Goal: Information Seeking & Learning: Check status

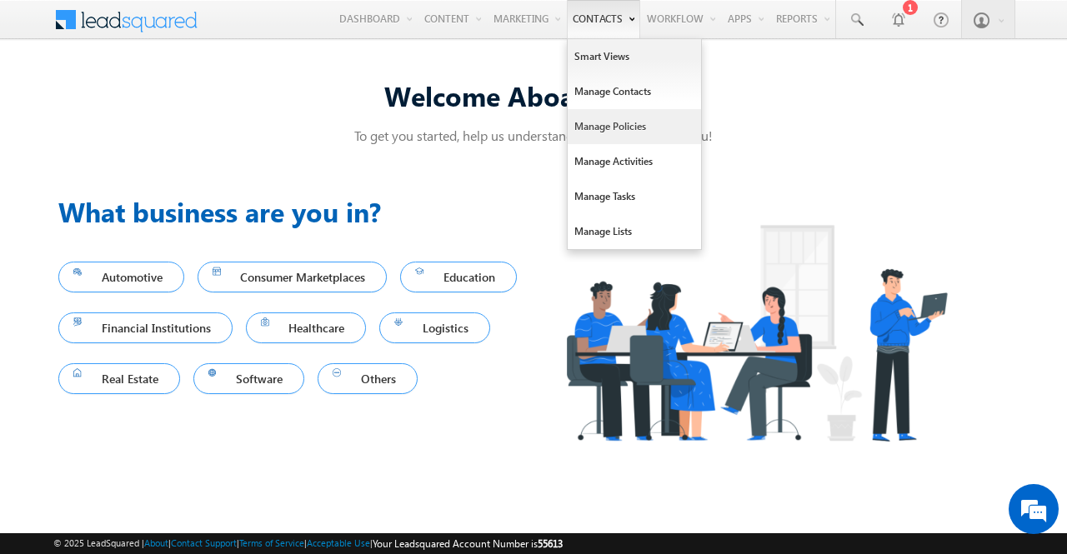
click at [597, 120] on link "Manage Policies" at bounding box center [634, 126] width 133 height 35
click at [614, 121] on link "Manage Policies" at bounding box center [634, 126] width 133 height 35
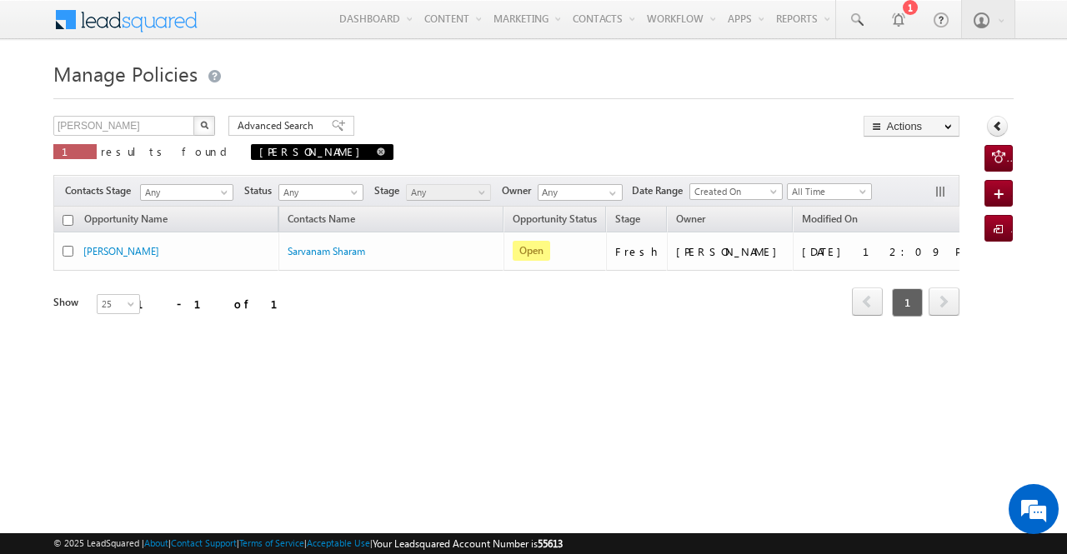
click at [377, 150] on span at bounding box center [381, 152] width 8 height 8
type input "Search Policies"
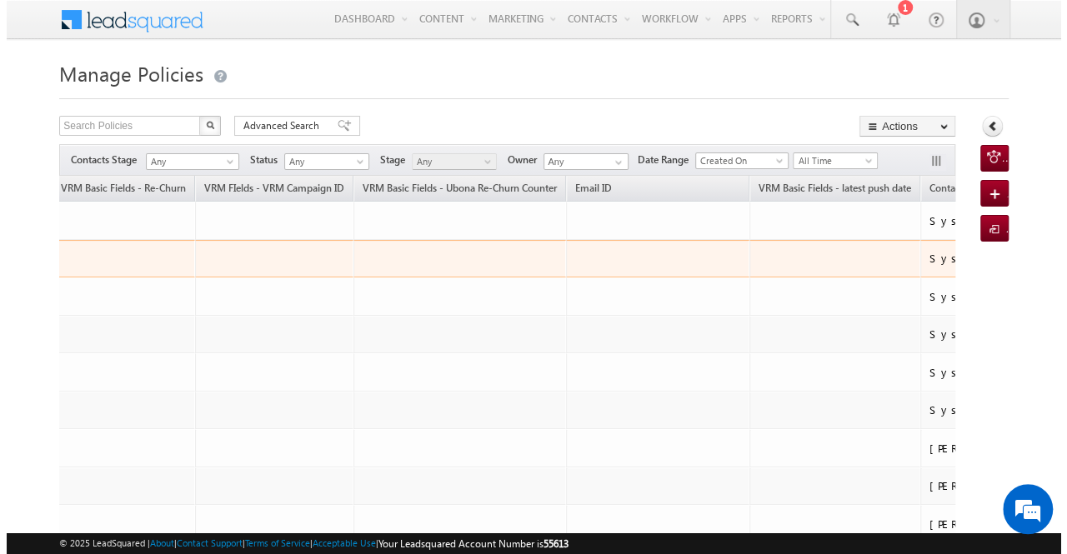
scroll to position [0, 1547]
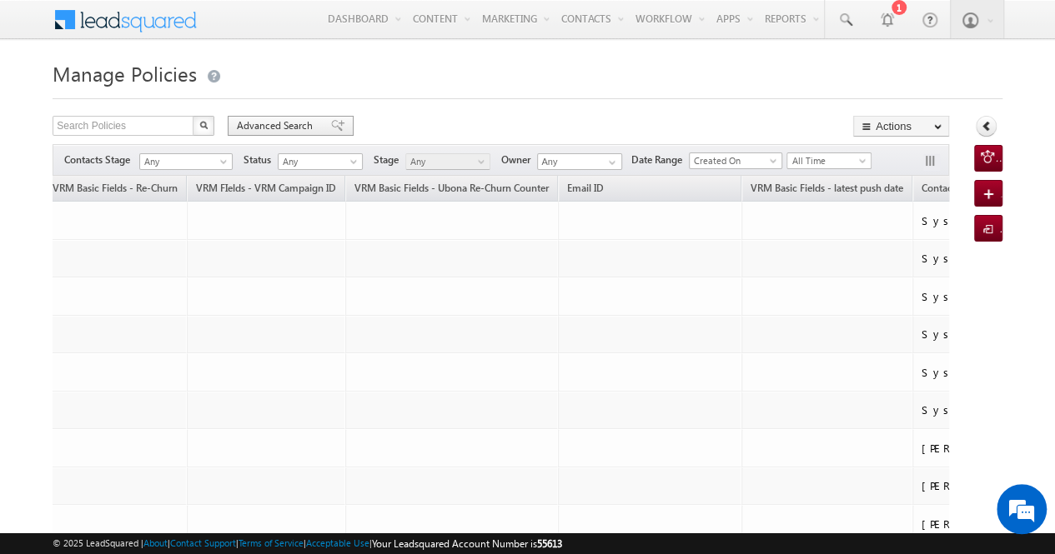
click at [263, 125] on span "Advanced Search" at bounding box center [277, 125] width 81 height 15
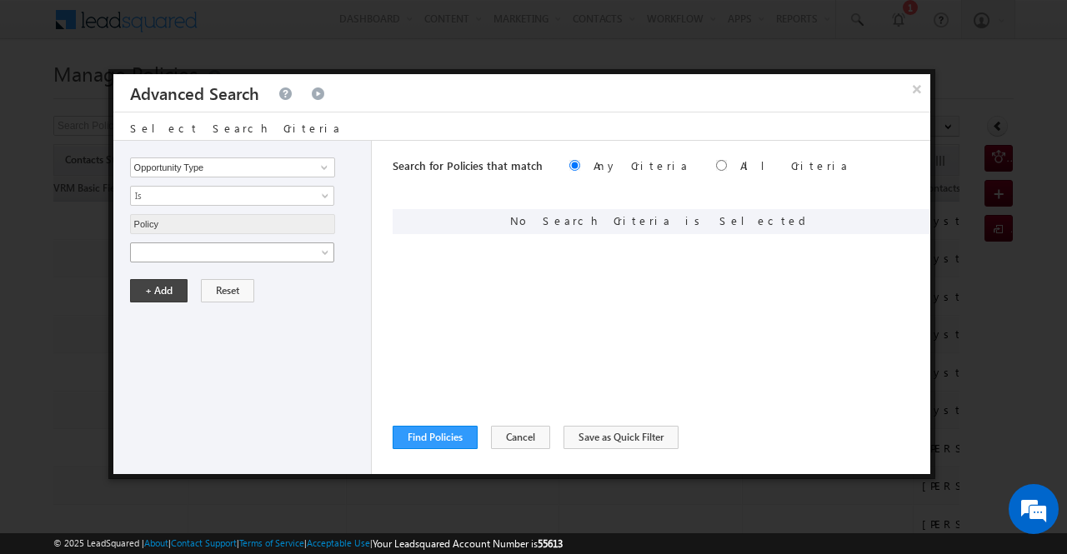
click at [322, 245] on link at bounding box center [232, 253] width 204 height 20
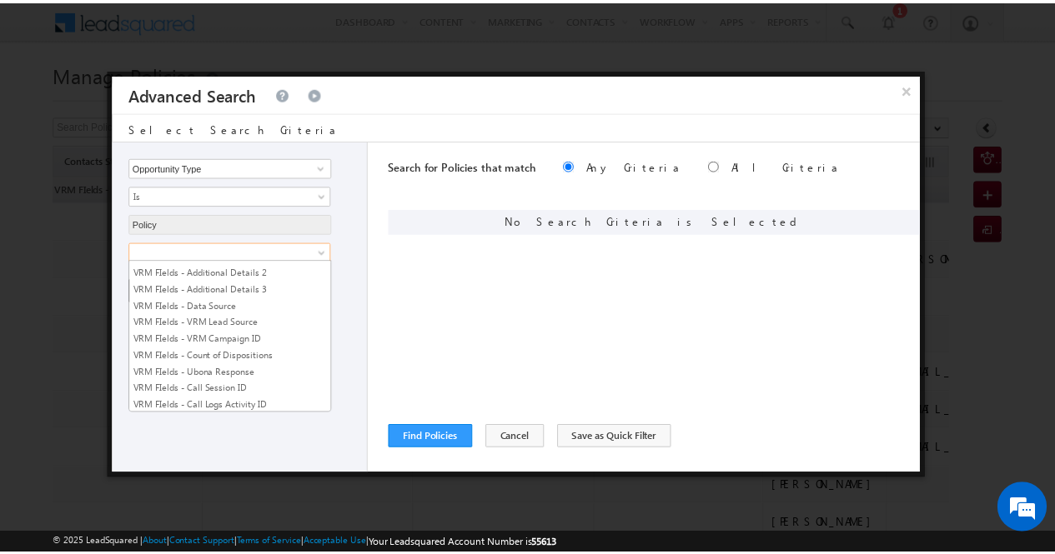
scroll to position [3236, 0]
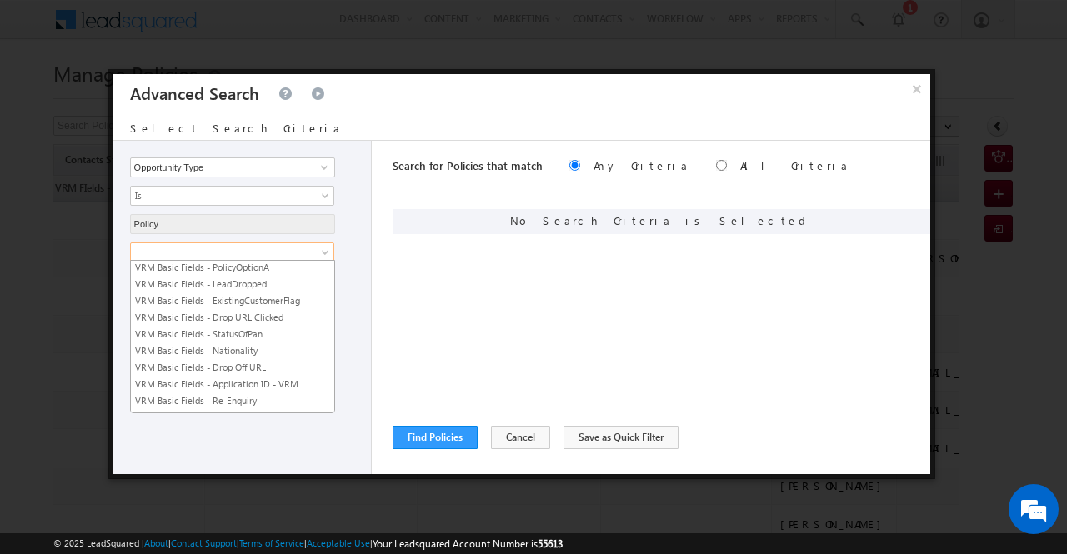
click at [273, 444] on link "VRM Basic Fields - latest push date" at bounding box center [232, 451] width 203 height 15
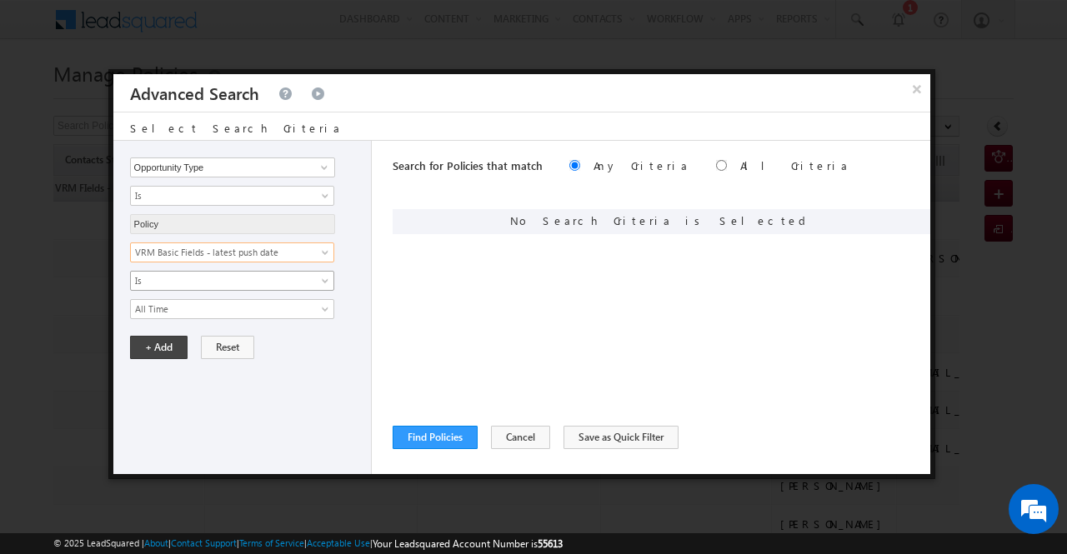
click at [318, 283] on link "Is" at bounding box center [232, 281] width 204 height 20
click at [277, 376] on div "Opportunity Type Lead Owner Sales Group Prospect Id Aadhar Number ABG Employee …" at bounding box center [242, 307] width 258 height 333
click at [310, 276] on span "Is" at bounding box center [221, 280] width 181 height 15
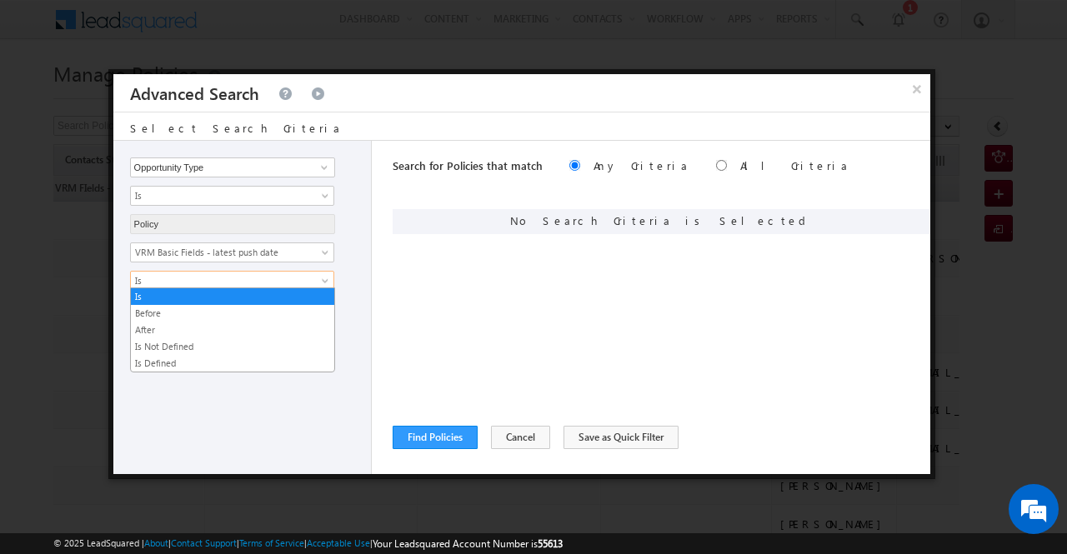
click at [273, 384] on div "Opportunity Type Lead Owner Sales Group Prospect Id Aadhar Number ABG Employee …" at bounding box center [242, 307] width 258 height 333
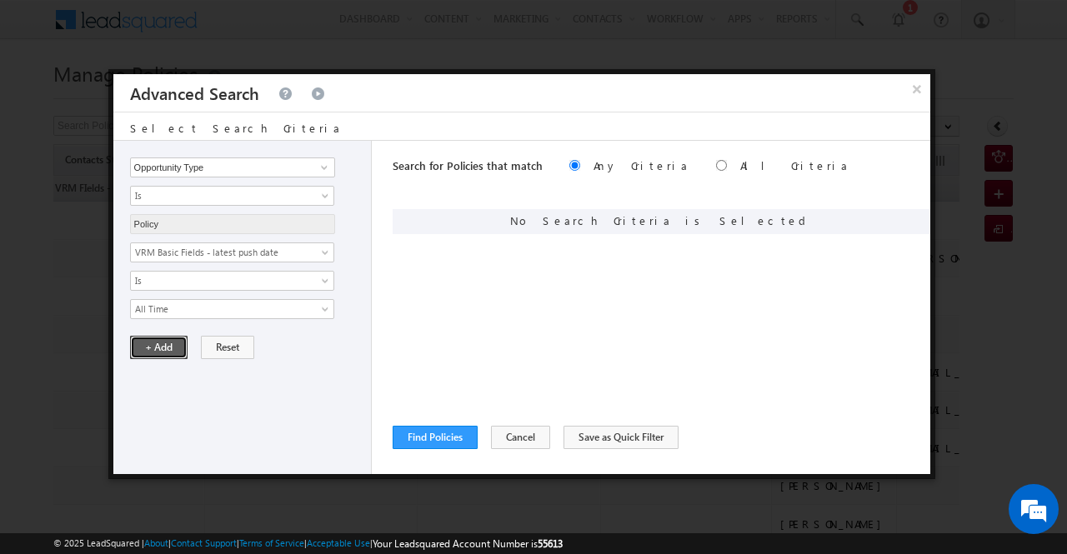
click at [163, 346] on button "+ Add" at bounding box center [159, 347] width 58 height 23
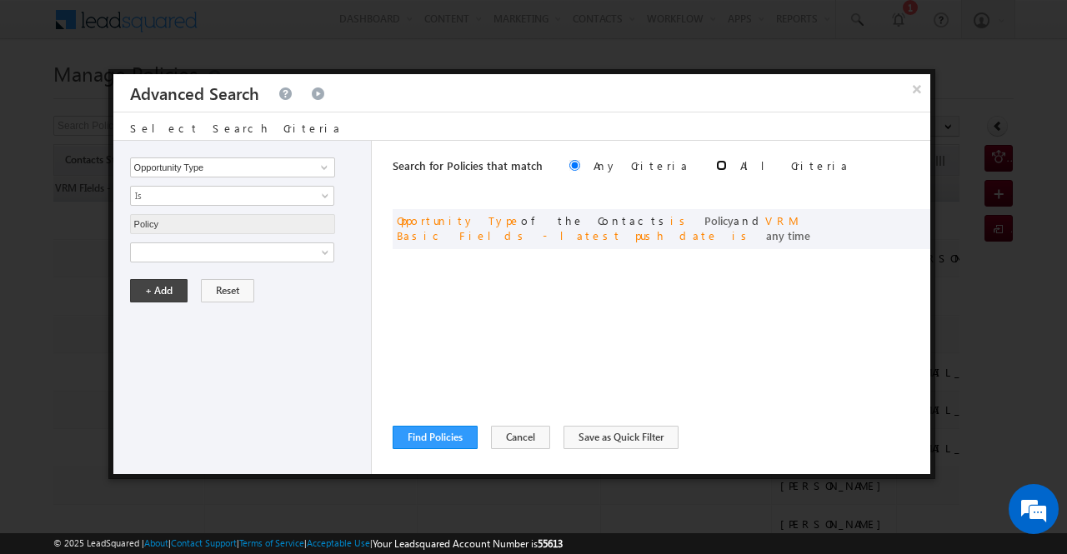
click at [716, 163] on input "radio" at bounding box center [721, 165] width 11 height 11
radio input "true"
click at [445, 435] on button "Find Policies" at bounding box center [435, 437] width 85 height 23
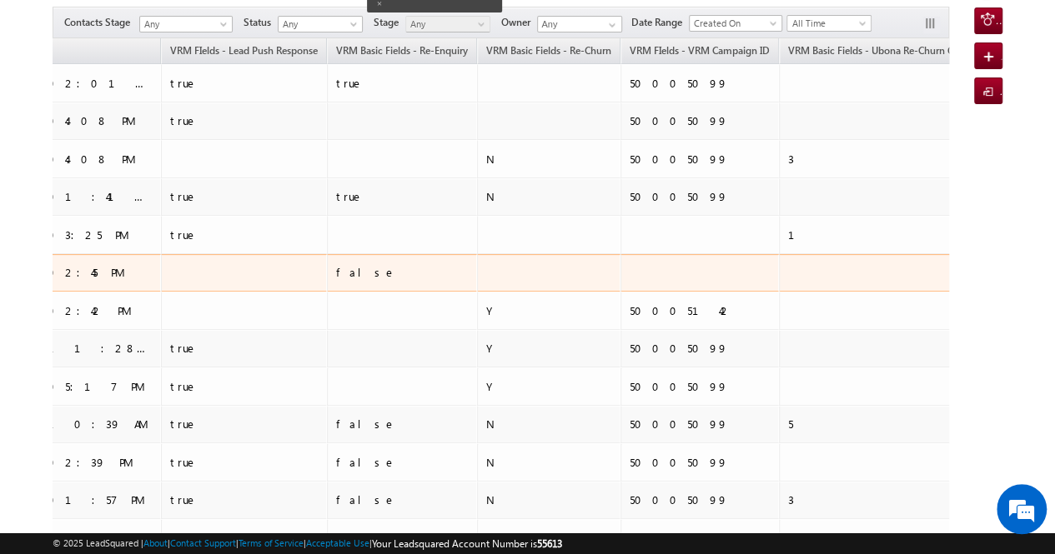
scroll to position [0, 0]
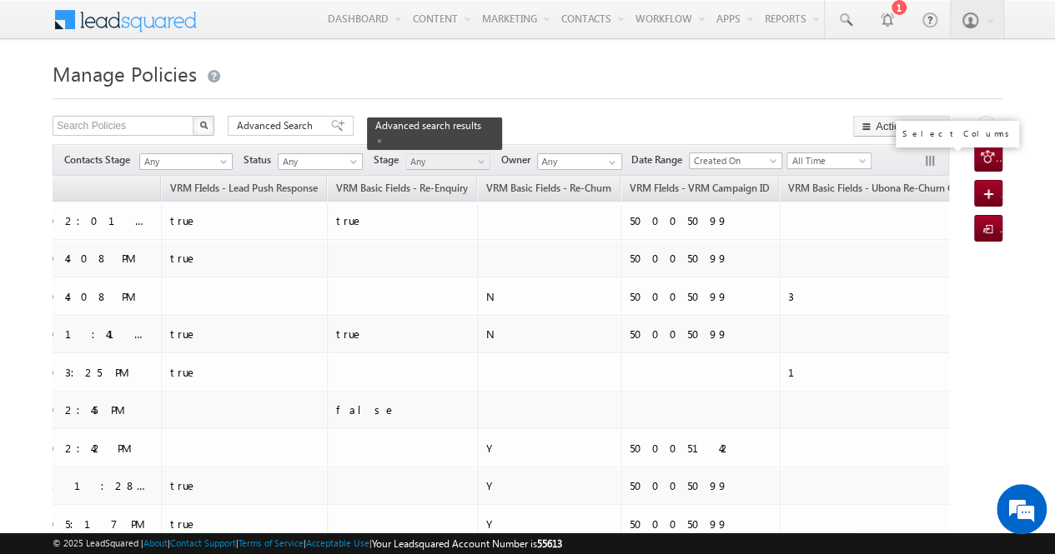
click at [934, 156] on button "button" at bounding box center [931, 162] width 17 height 17
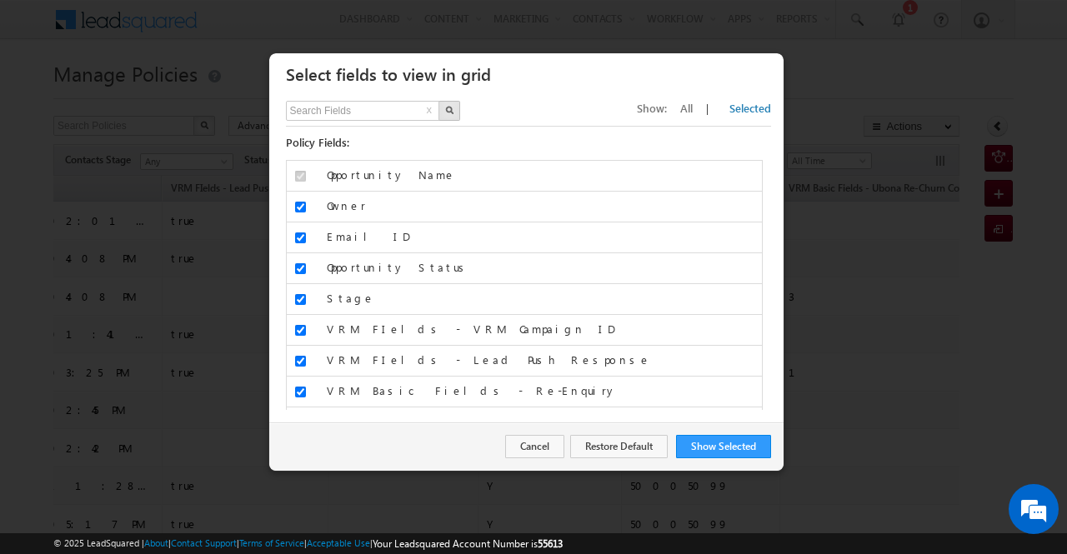
click at [453, 113] on button "button" at bounding box center [450, 111] width 22 height 20
click at [368, 115] on input "text" at bounding box center [363, 111] width 155 height 20
type input "counter"
click at [445, 109] on img "button" at bounding box center [449, 110] width 8 height 8
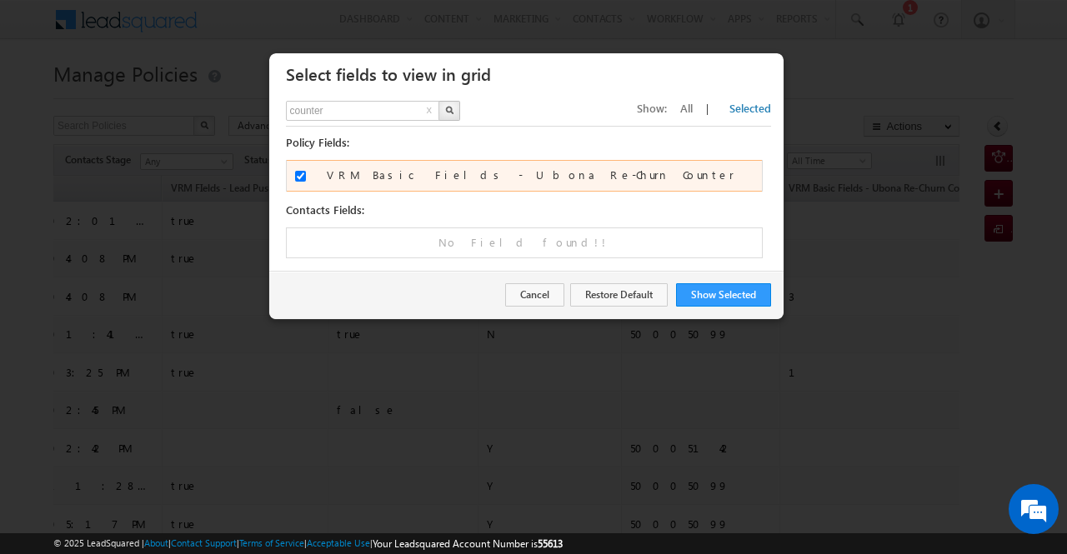
click at [299, 171] on input "VRM Basic Fields - Ubona Re-Churn Counter" at bounding box center [300, 176] width 11 height 11
checkbox input "false"
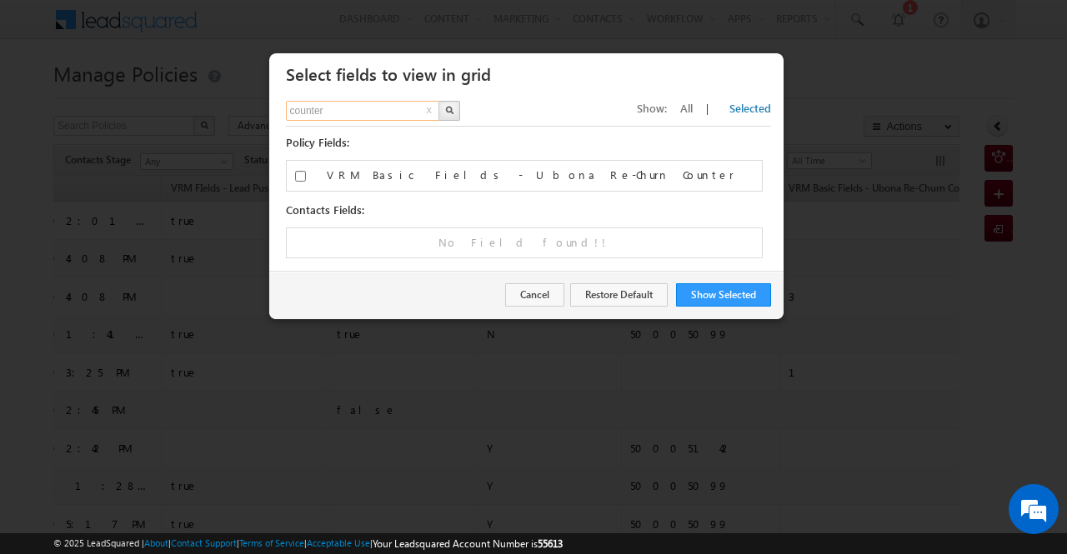
click at [342, 103] on input "counter" at bounding box center [363, 111] width 155 height 20
type input "c"
type input "churn"
click at [445, 108] on img "button" at bounding box center [449, 110] width 8 height 8
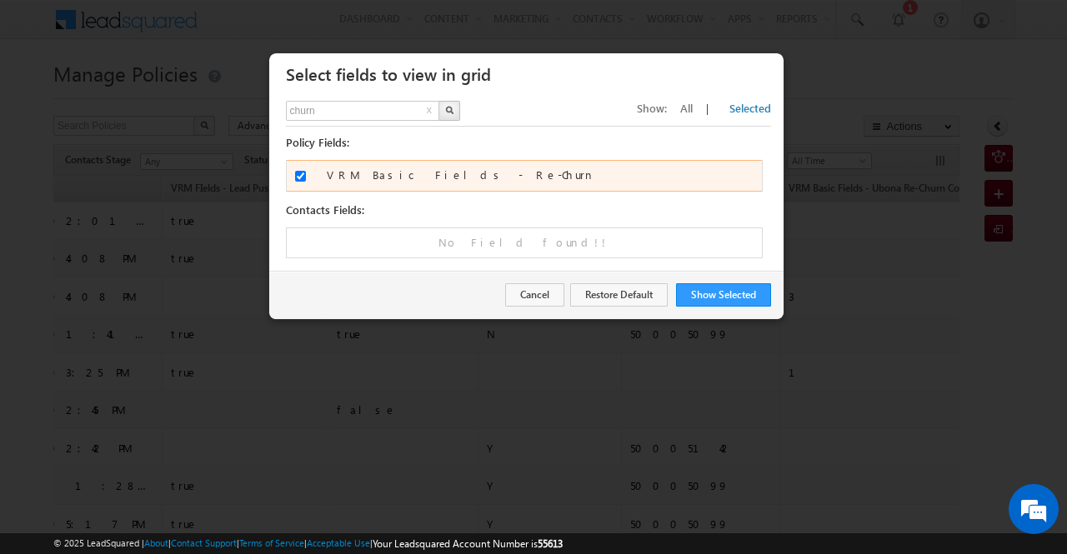
click at [298, 174] on input "VRM Basic Fields - Re-Churn" at bounding box center [300, 176] width 11 height 11
checkbox input "false"
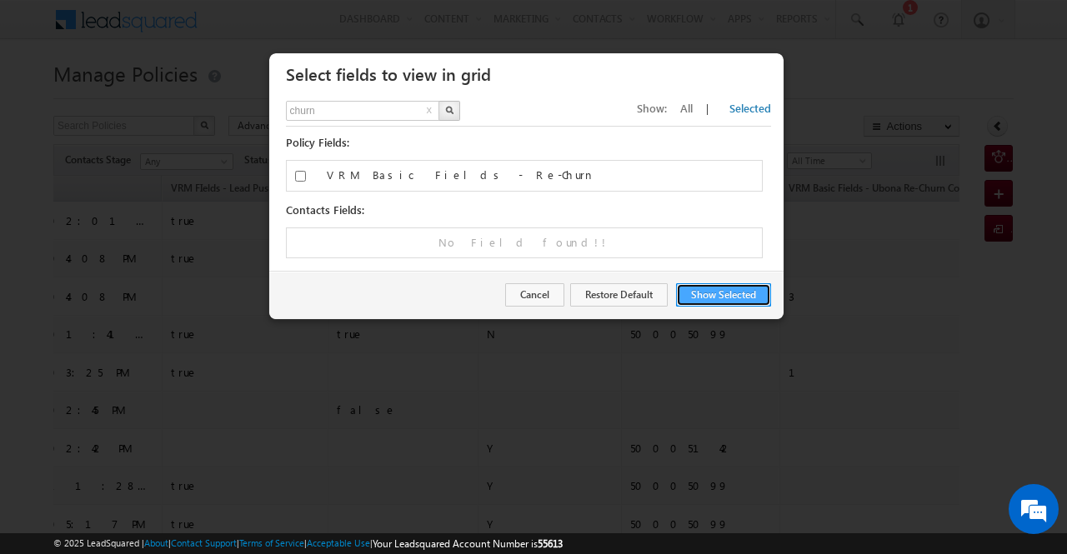
click at [740, 294] on button "Show Selected" at bounding box center [723, 294] width 95 height 23
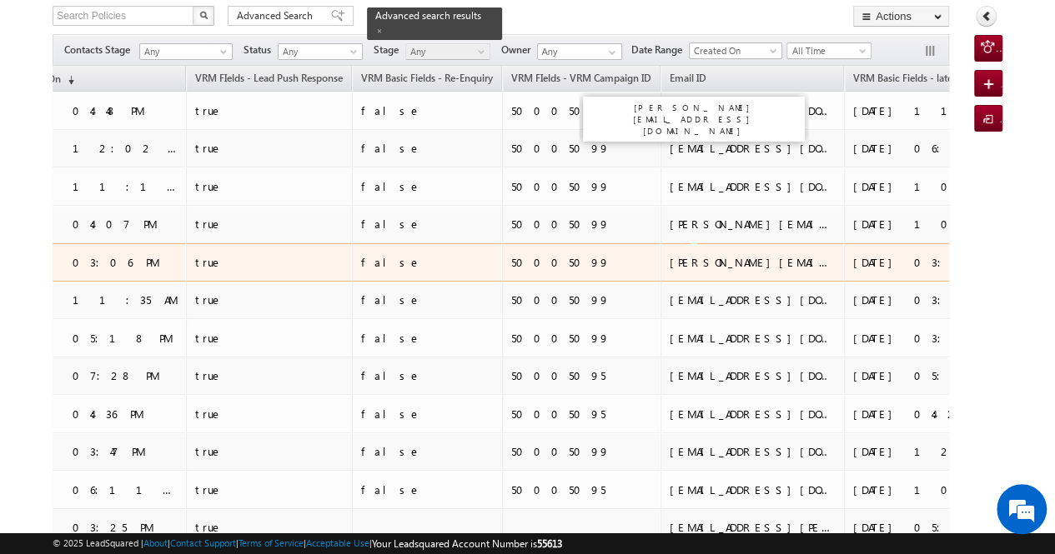
scroll to position [0, 990]
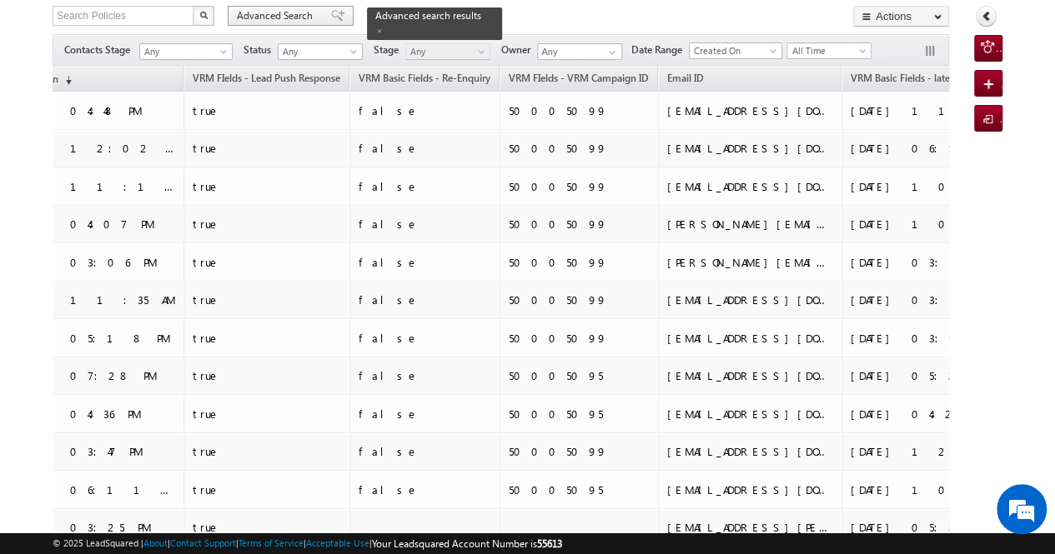
click at [297, 15] on span "Advanced Search" at bounding box center [277, 15] width 81 height 15
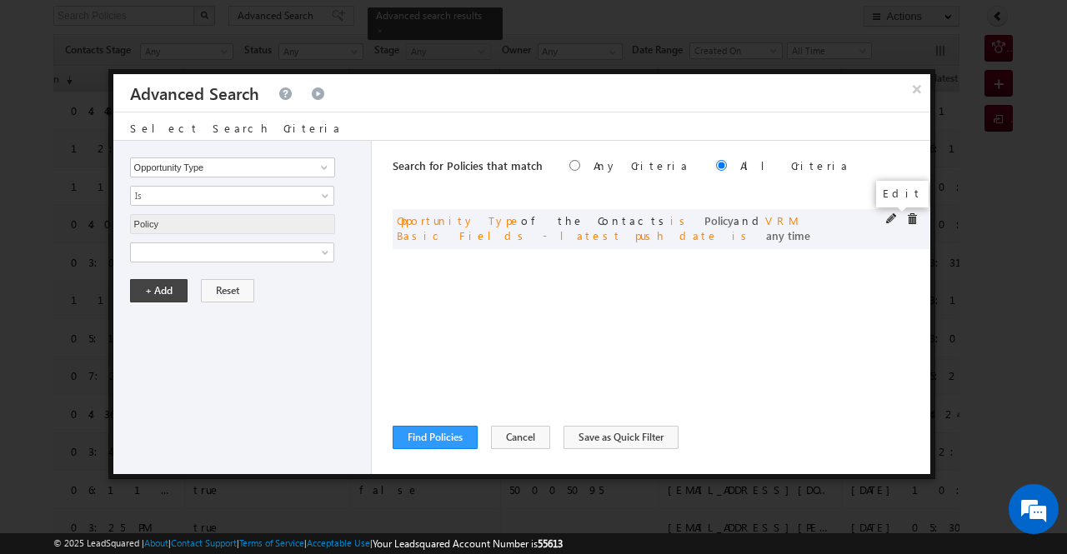
click at [890, 223] on span at bounding box center [892, 219] width 12 height 12
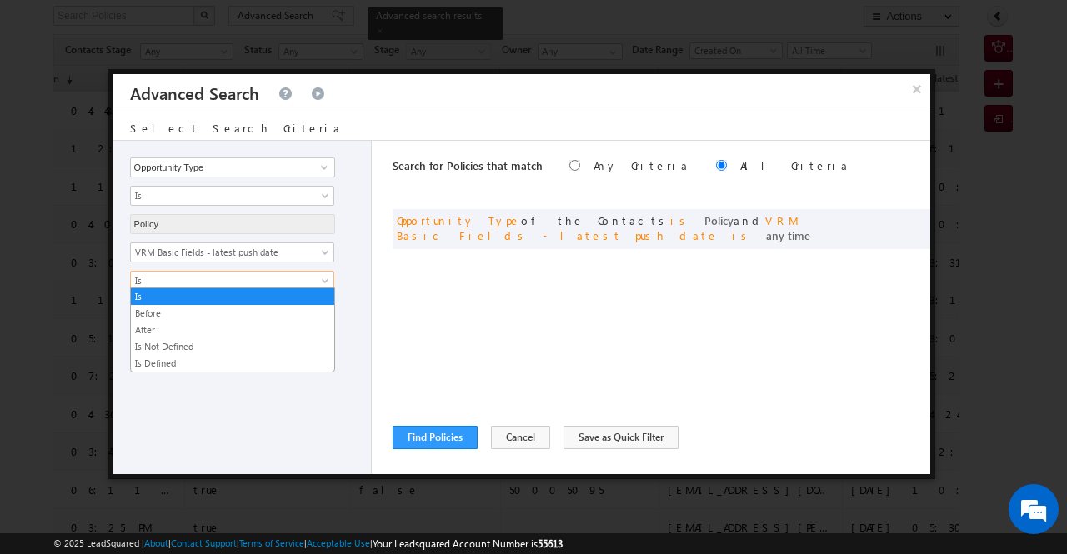
click at [311, 279] on link "Is" at bounding box center [232, 281] width 204 height 20
click at [248, 380] on div "Opportunity Type Lead Owner Sales Group Prospect Id Aadhar Number ABG Employee …" at bounding box center [242, 307] width 258 height 333
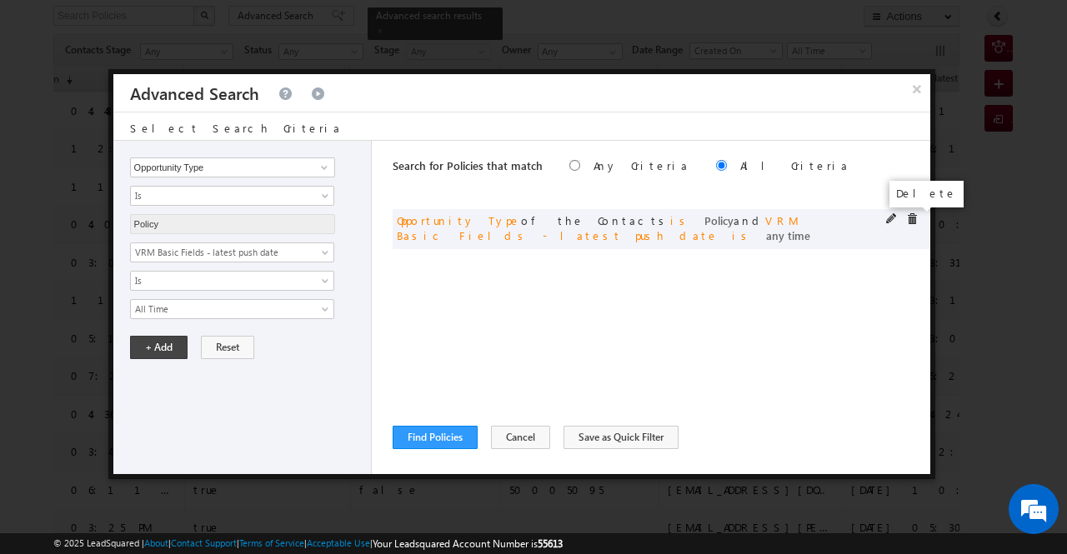
click at [912, 223] on span at bounding box center [912, 219] width 12 height 12
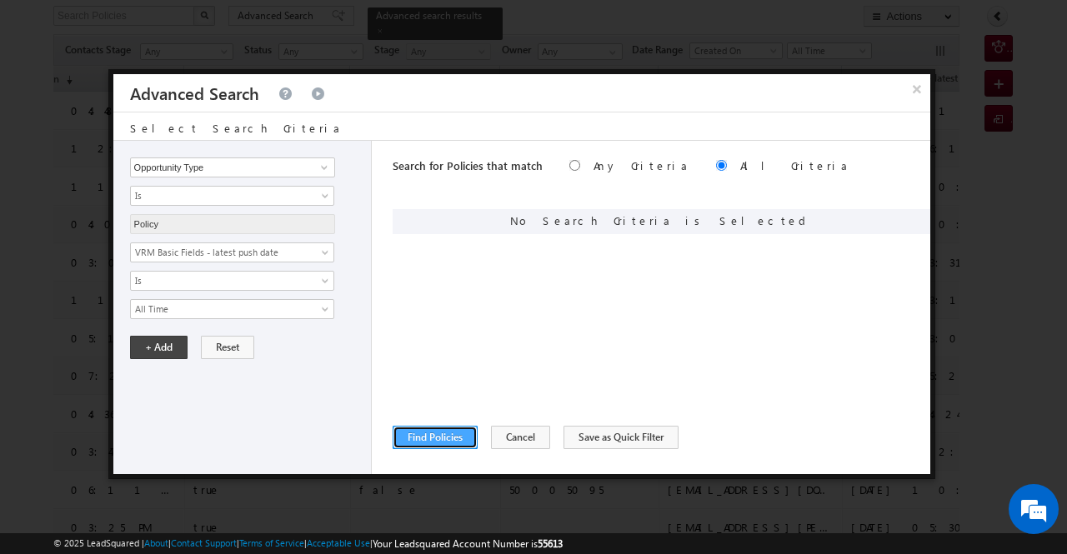
click at [429, 438] on button "Find Policies" at bounding box center [435, 437] width 85 height 23
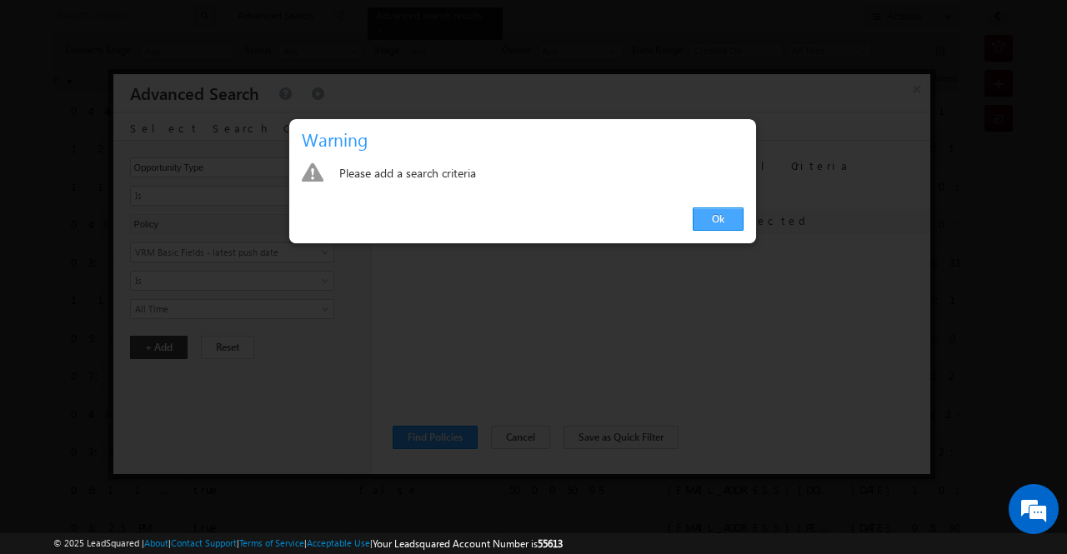
click at [725, 220] on link "Ok" at bounding box center [718, 219] width 51 height 23
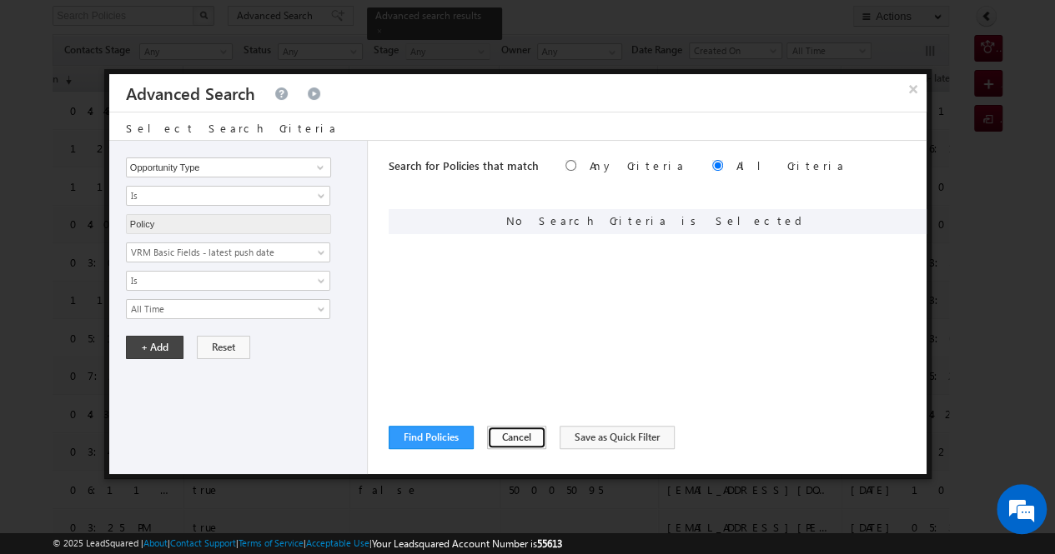
click at [518, 437] on button "Cancel" at bounding box center [516, 437] width 59 height 23
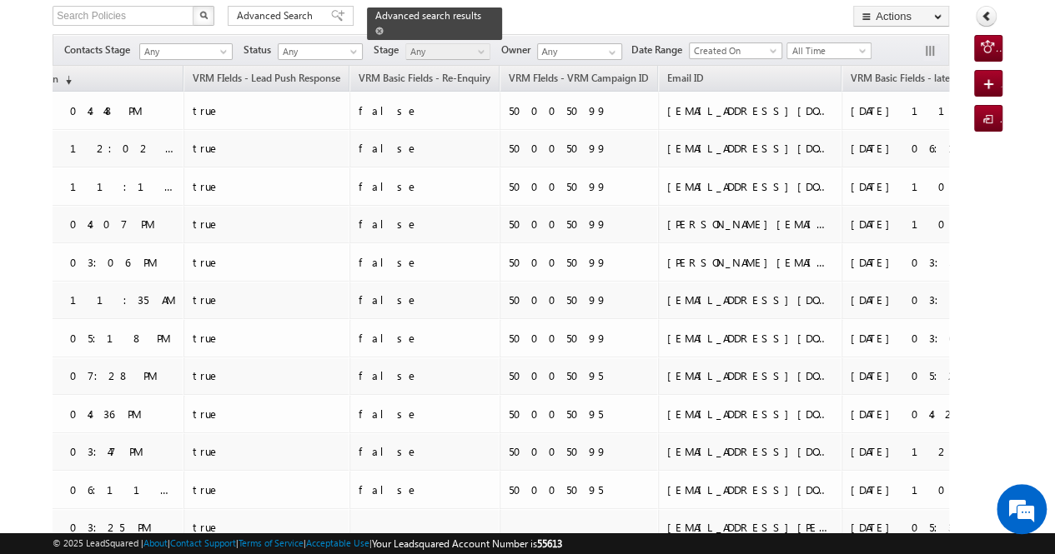
click at [383, 27] on span at bounding box center [379, 31] width 8 height 8
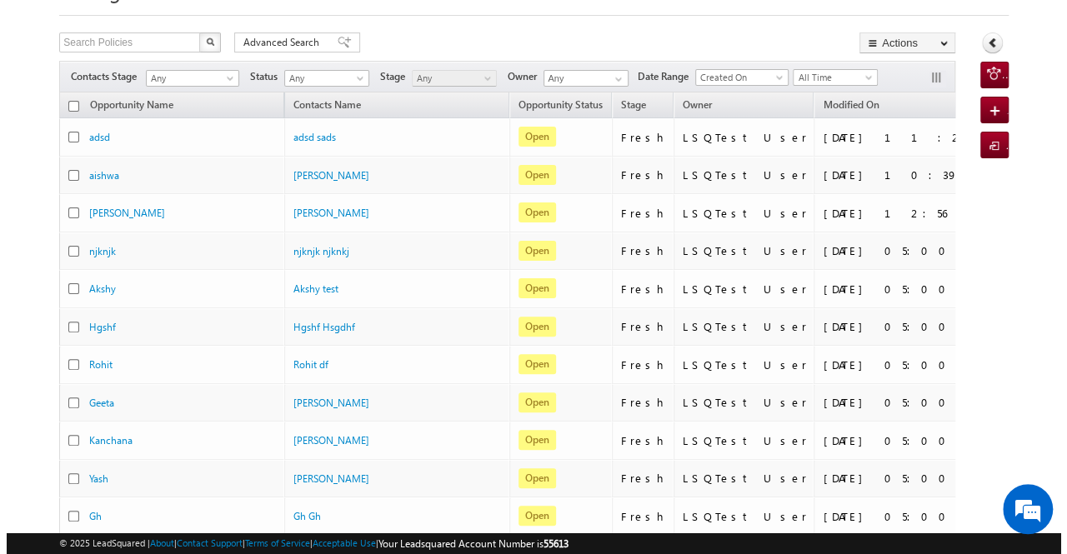
scroll to position [0, 0]
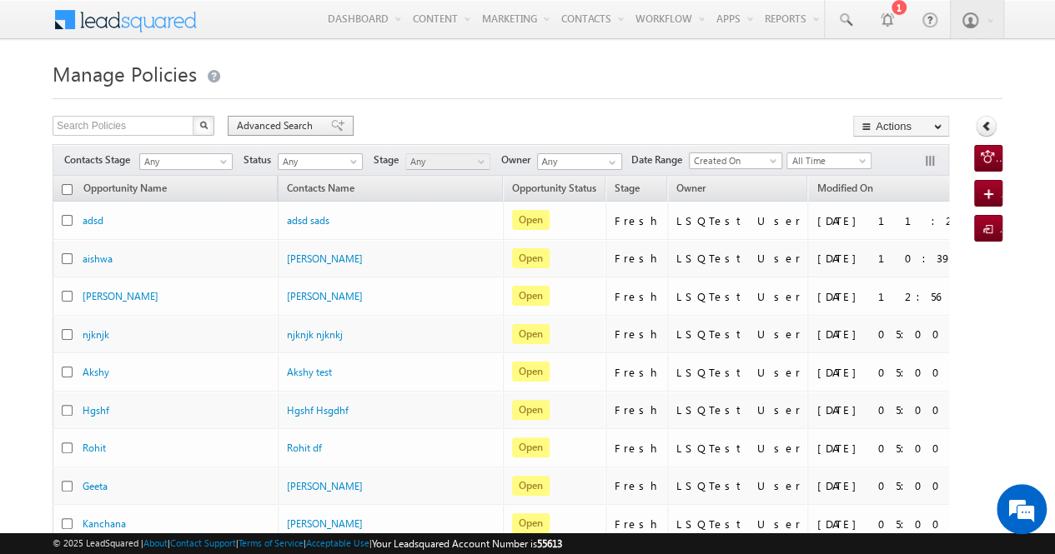
click at [256, 120] on span "Advanced Search" at bounding box center [277, 125] width 81 height 15
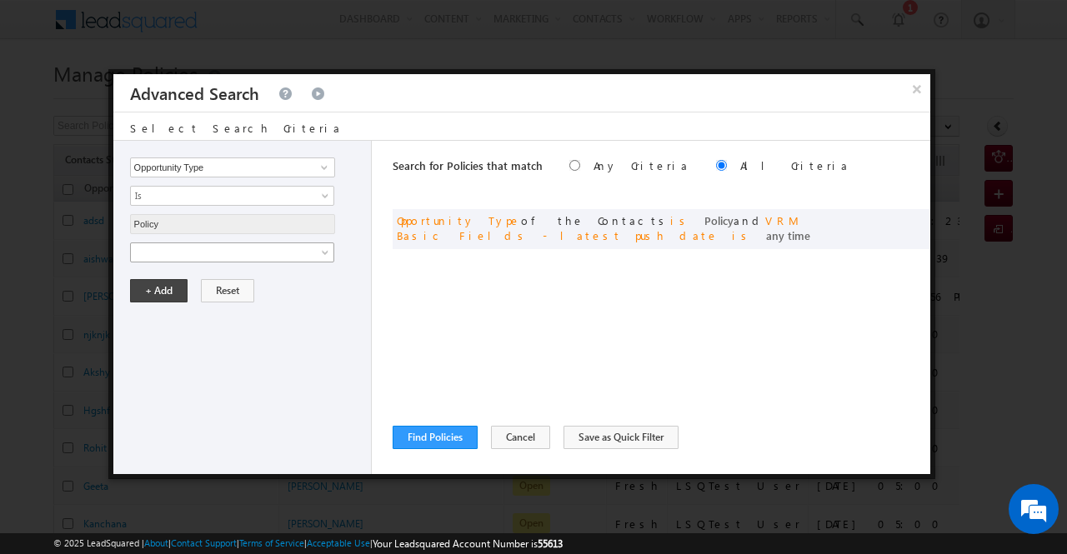
click at [322, 251] on span at bounding box center [326, 255] width 13 height 13
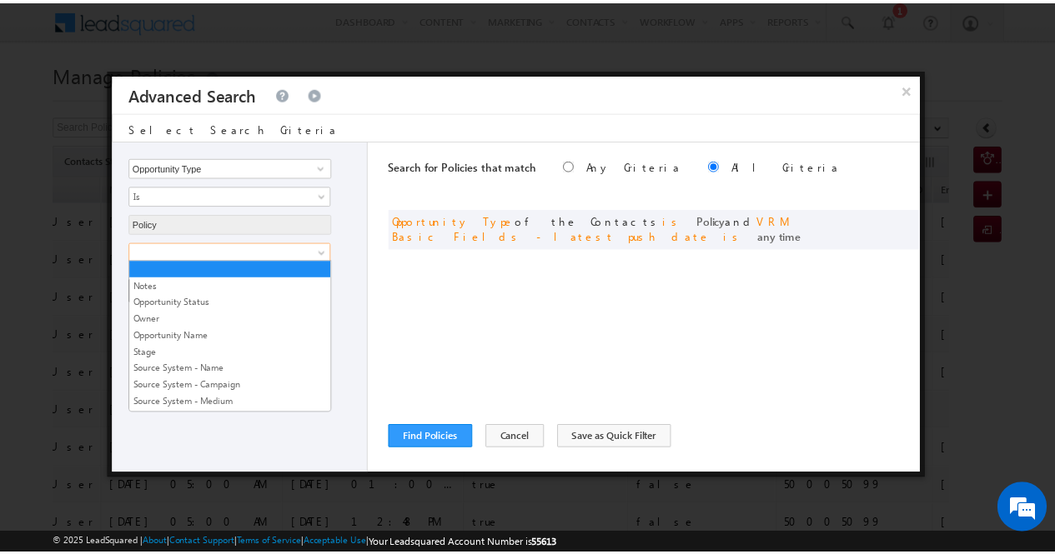
scroll to position [3188, 0]
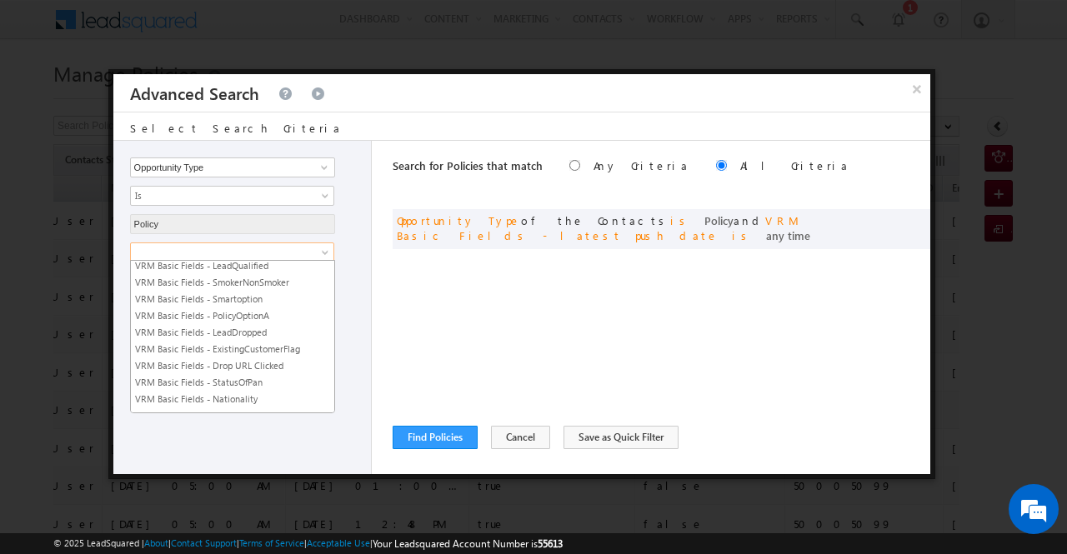
click at [268, 442] on link "VRM Basic Fields - Re-Enquiry" at bounding box center [232, 449] width 203 height 15
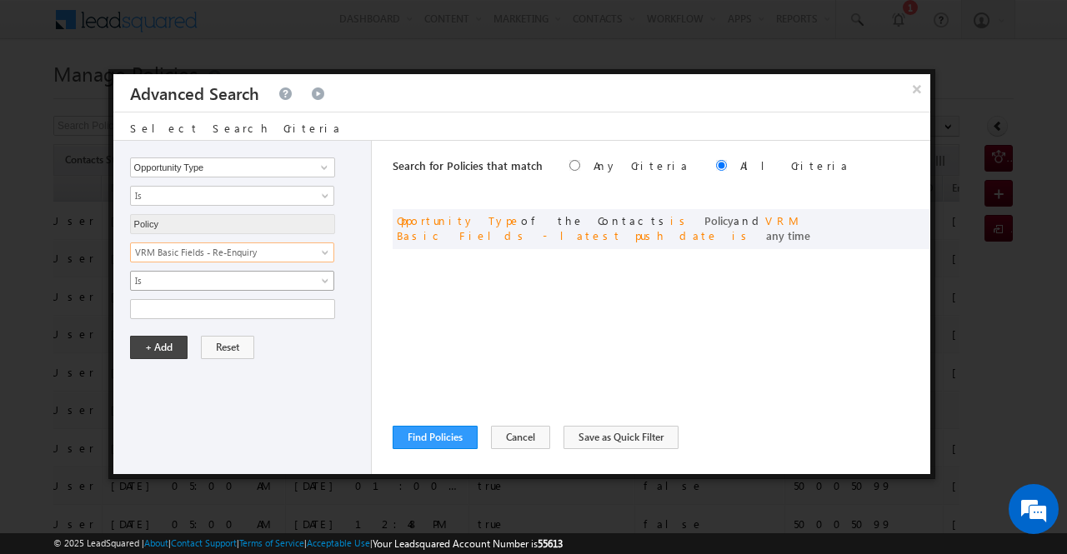
click at [324, 278] on span at bounding box center [326, 284] width 13 height 13
click at [914, 220] on span at bounding box center [912, 219] width 12 height 12
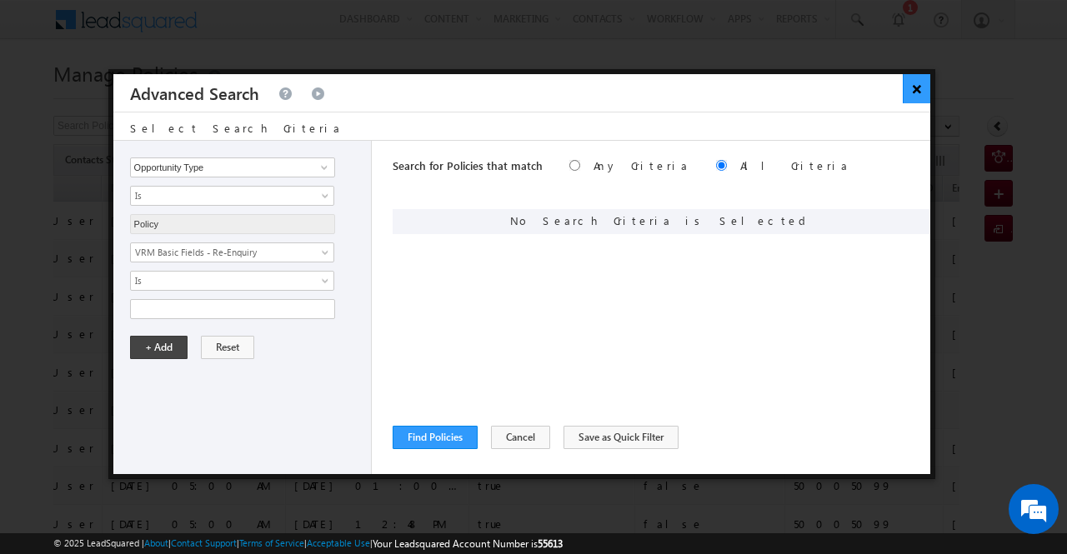
click at [919, 88] on button "×" at bounding box center [917, 88] width 28 height 29
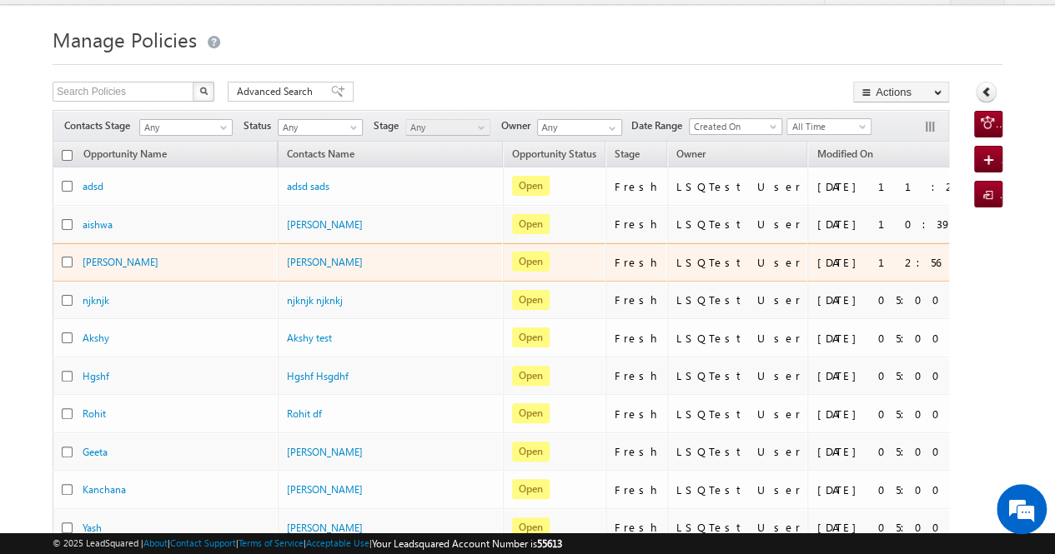
scroll to position [0, 0]
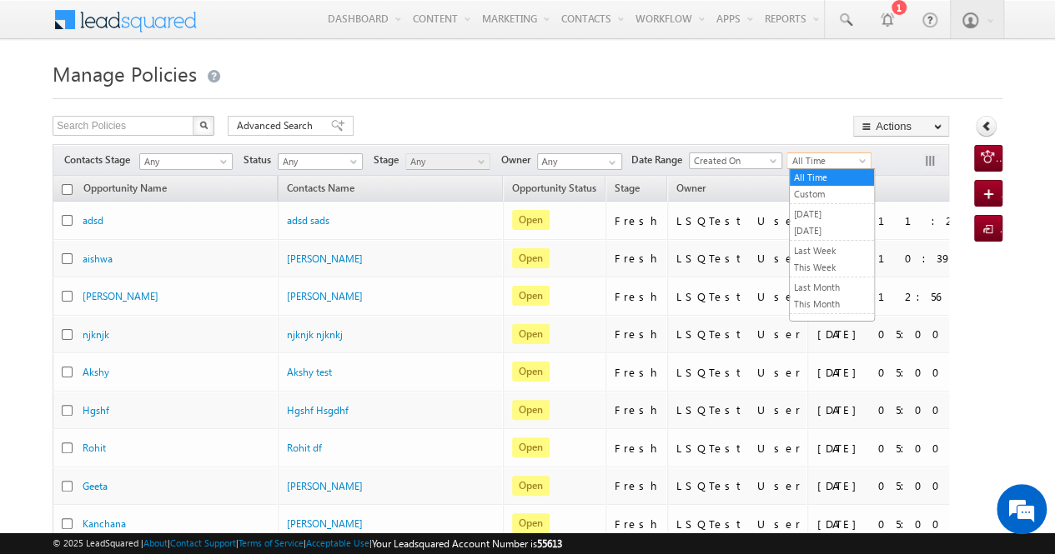
click at [807, 158] on span "All Time" at bounding box center [826, 160] width 79 height 15
click at [819, 194] on link "Custom" at bounding box center [831, 194] width 84 height 15
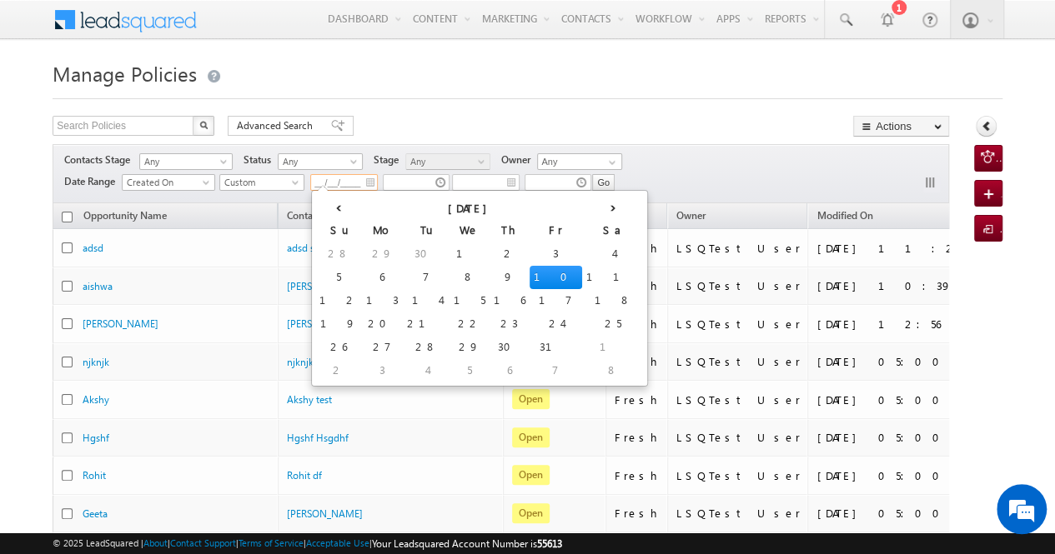
click at [335, 181] on input "__/__/____" at bounding box center [344, 182] width 68 height 17
click at [529, 254] on td "3" at bounding box center [555, 254] width 53 height 23
type input "[DATE]"
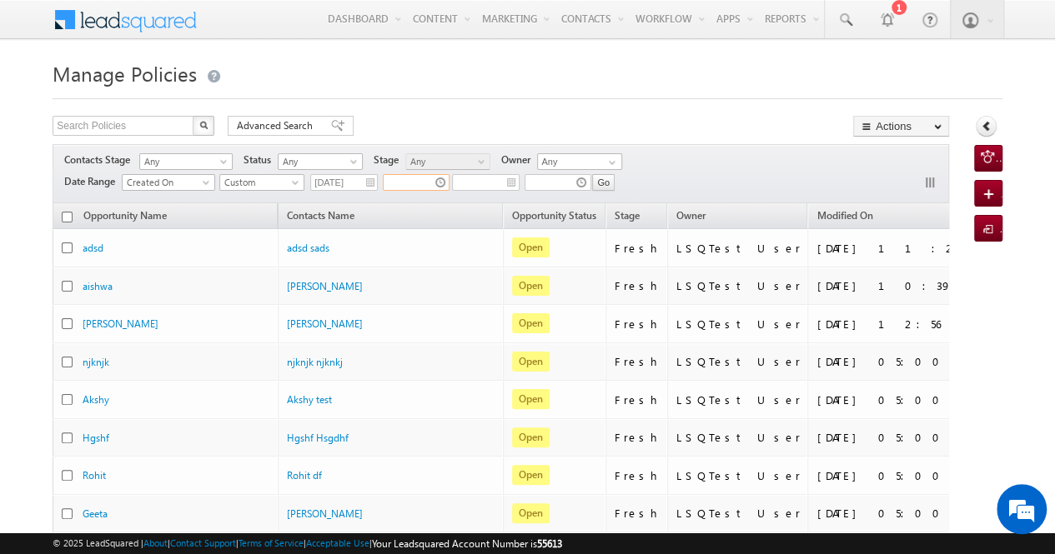
click at [429, 176] on input "text" at bounding box center [416, 182] width 67 height 17
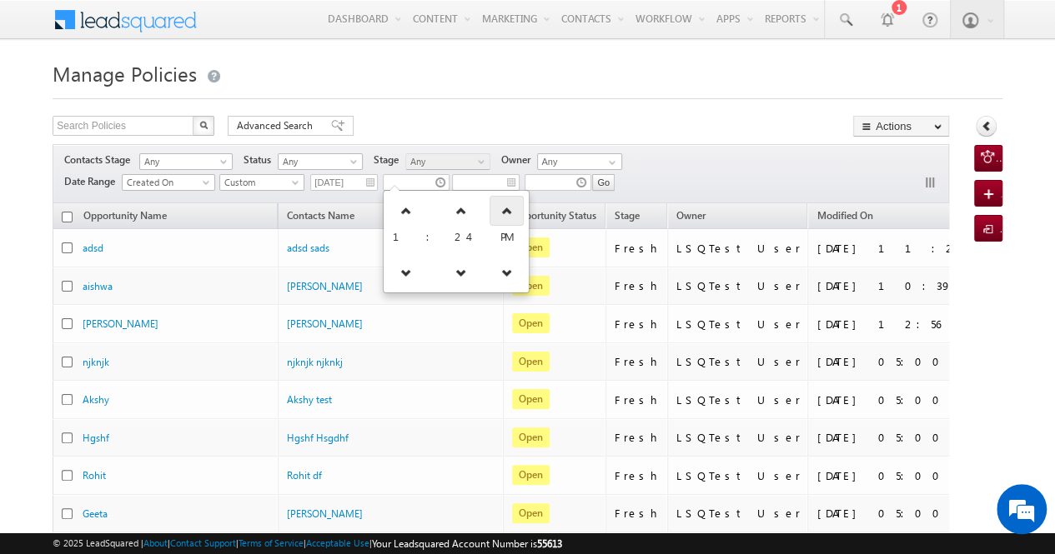
click at [501, 209] on icon at bounding box center [507, 211] width 12 height 12
type input "01:24 AM"
click at [486, 128] on div "Search Policies X 154076 results found Advanced Search Advanced search results …" at bounding box center [501, 128] width 896 height 24
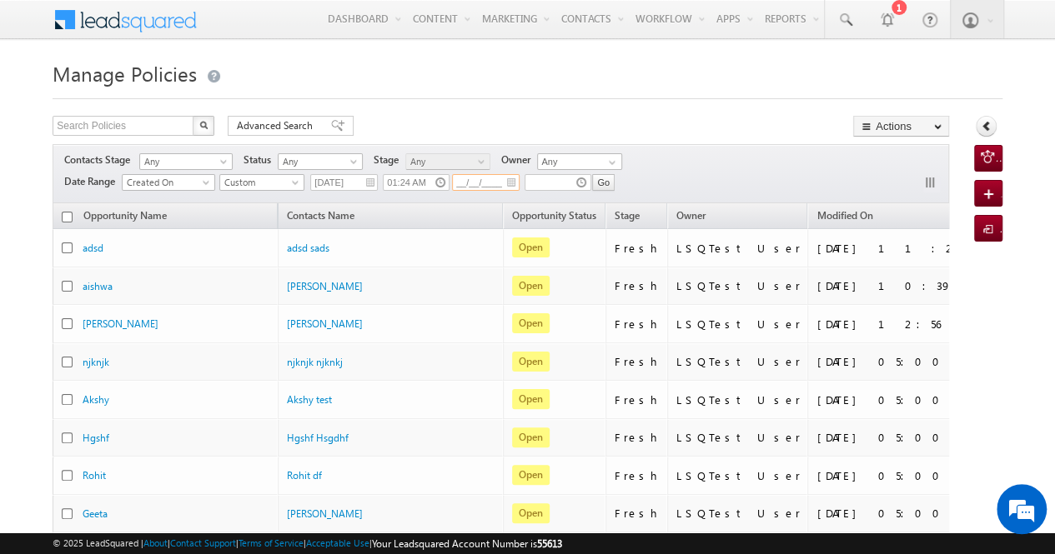
click at [493, 178] on input "__/__/____" at bounding box center [486, 182] width 68 height 17
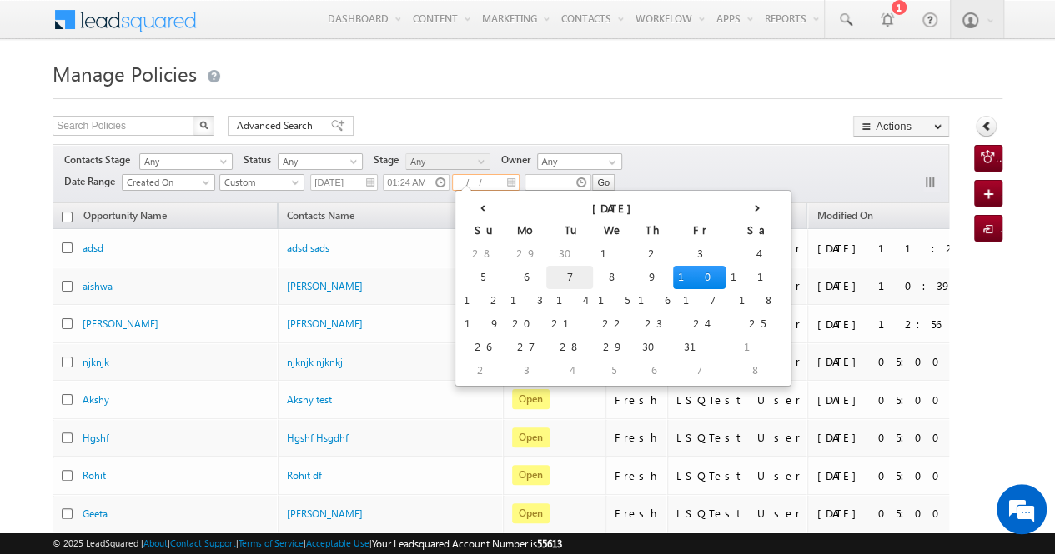
click at [546, 278] on td "7" at bounding box center [569, 277] width 47 height 23
type input "[DATE]"
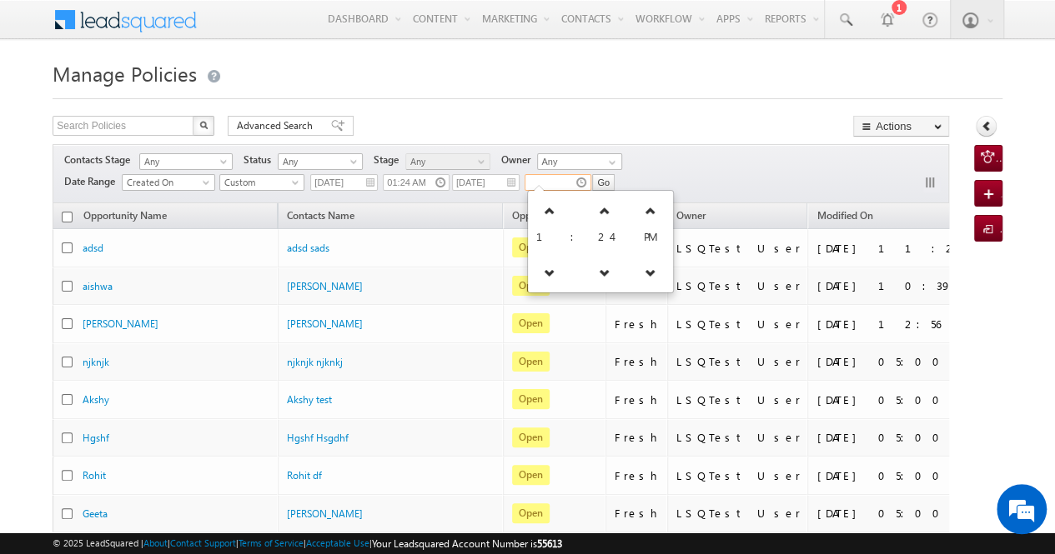
click at [556, 184] on input "text" at bounding box center [557, 182] width 67 height 17
click at [551, 267] on icon at bounding box center [550, 273] width 12 height 12
click at [551, 267] on icon at bounding box center [552, 273] width 12 height 12
click at [554, 215] on icon at bounding box center [560, 211] width 12 height 12
type input "12:24 PM"
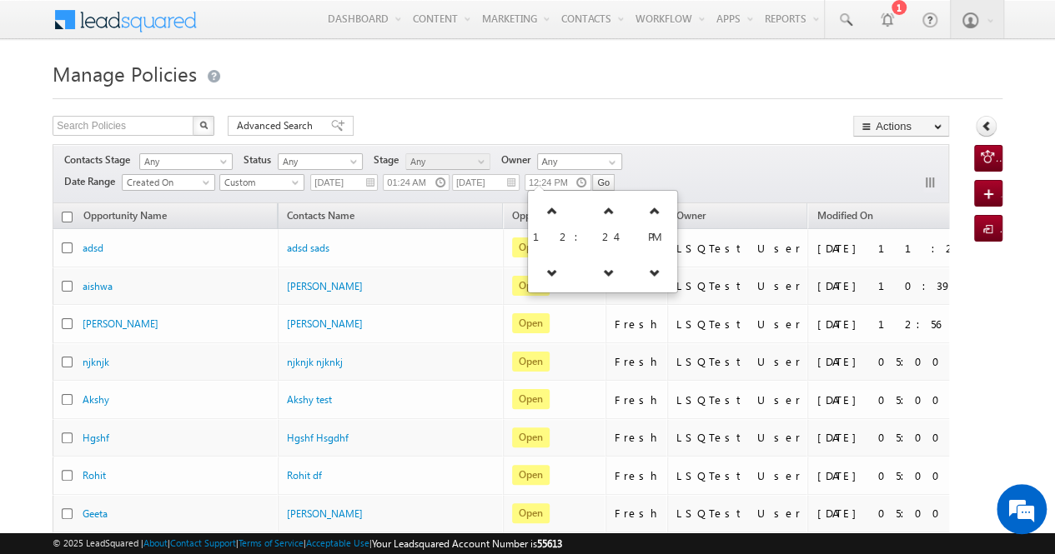
click at [649, 159] on div "Contacts Stage Any Any Activity Type Policy Policy Status Any Open Won Lost Any…" at bounding box center [501, 173] width 896 height 59
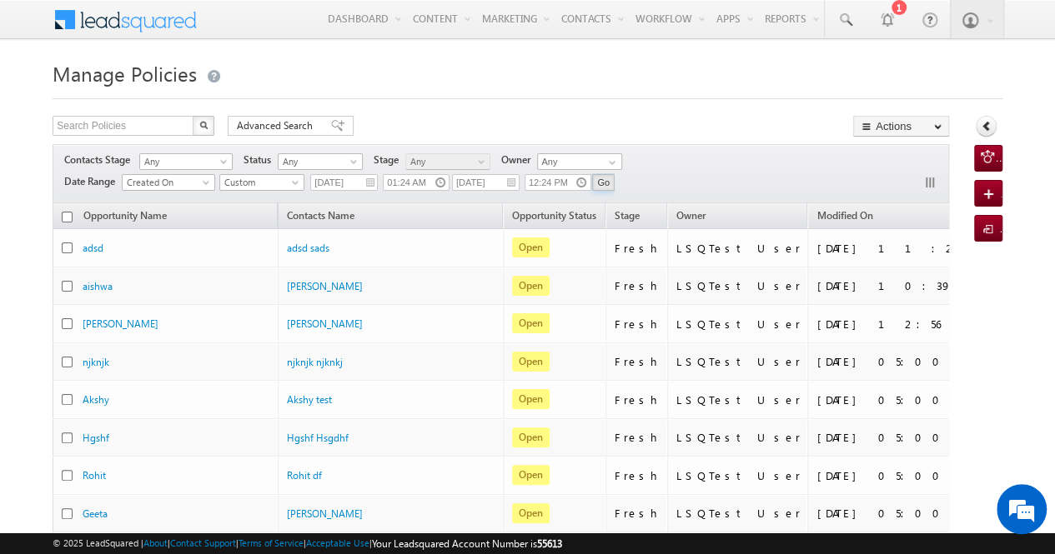
click at [610, 178] on input "Go" at bounding box center [603, 182] width 23 height 17
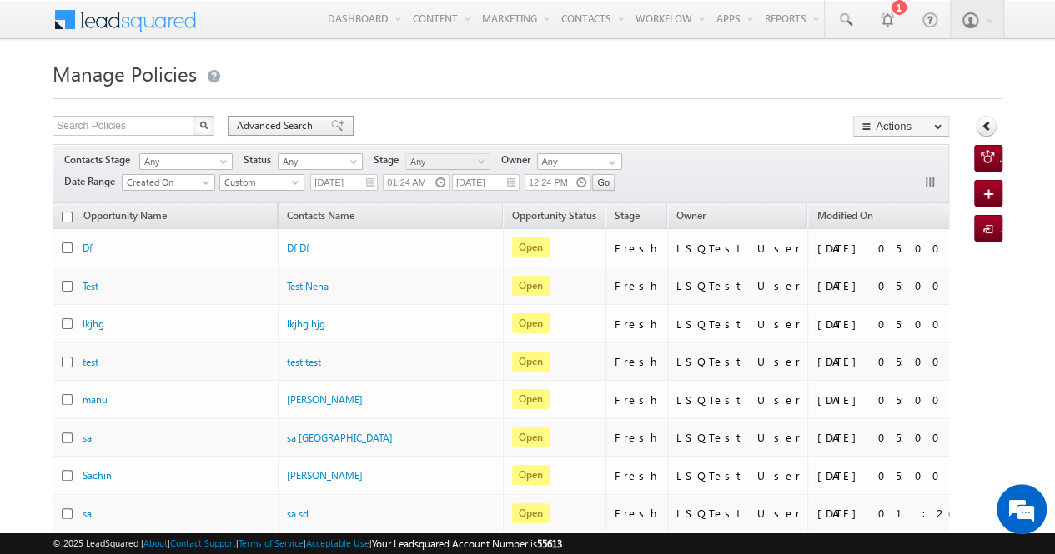
click at [282, 120] on span "Advanced Search" at bounding box center [277, 125] width 81 height 15
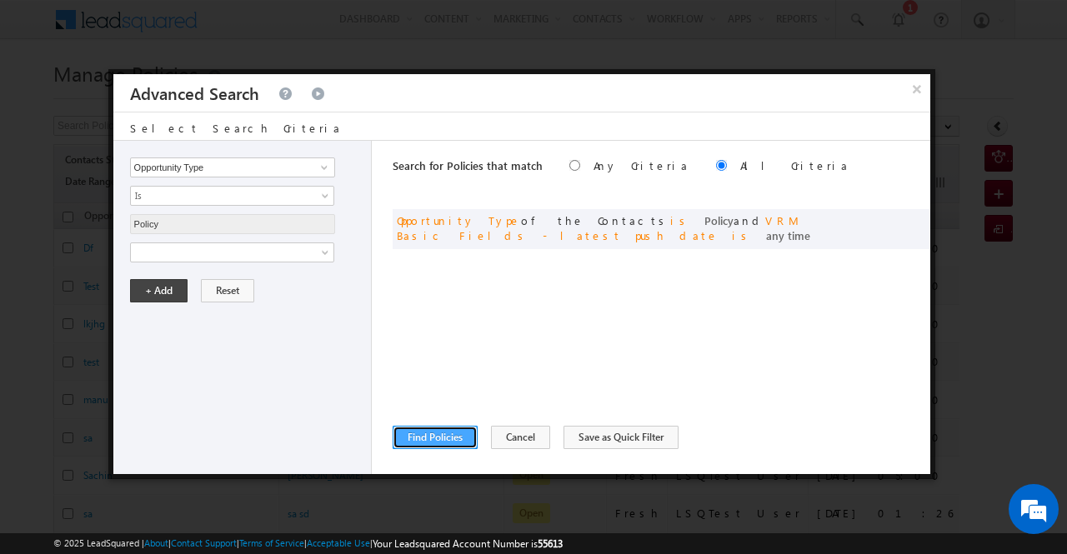
click at [425, 431] on button "Find Policies" at bounding box center [435, 437] width 85 height 23
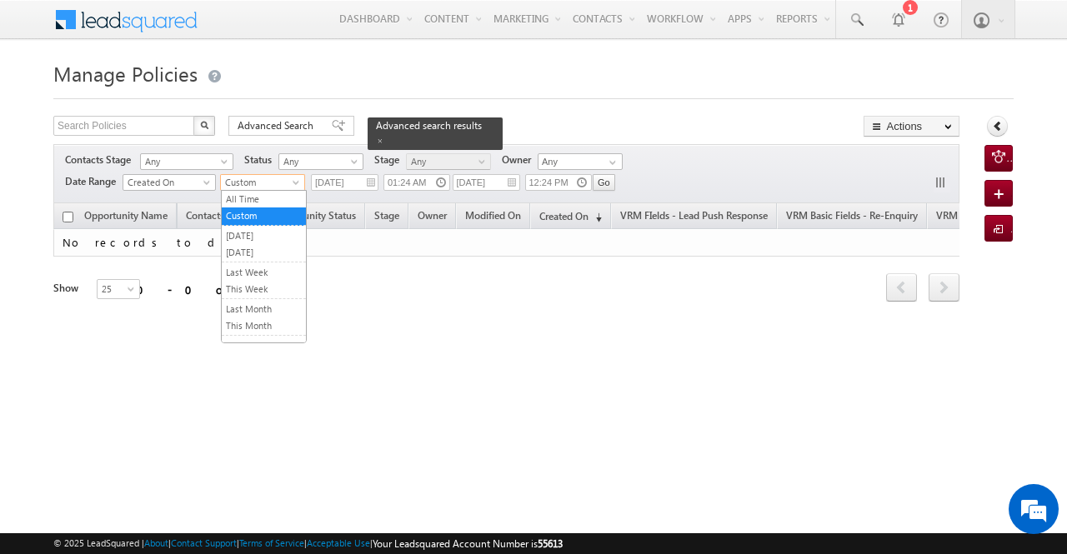
click at [285, 177] on span "Custom" at bounding box center [260, 182] width 79 height 15
click at [270, 199] on link "All Time" at bounding box center [264, 199] width 84 height 15
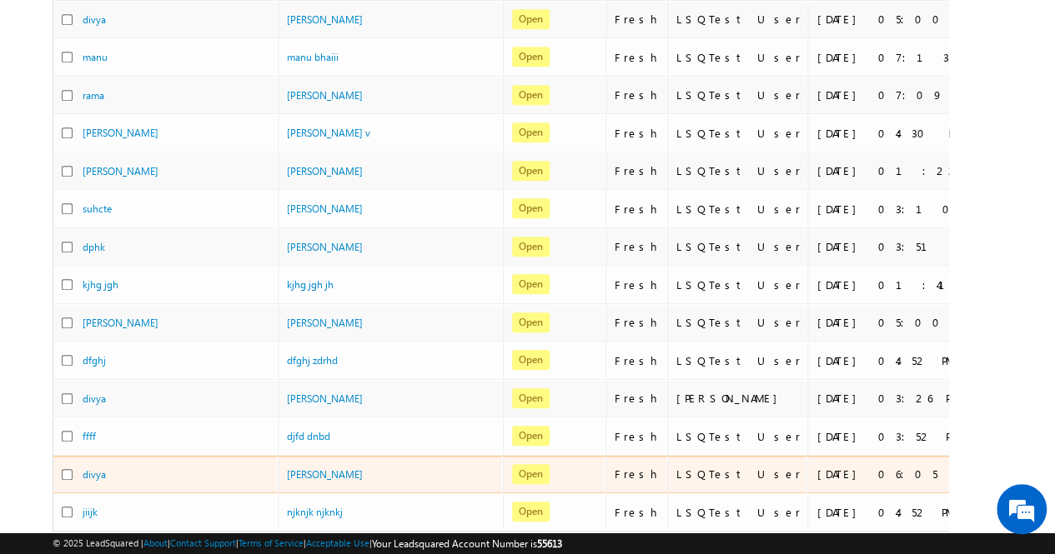
scroll to position [725, 0]
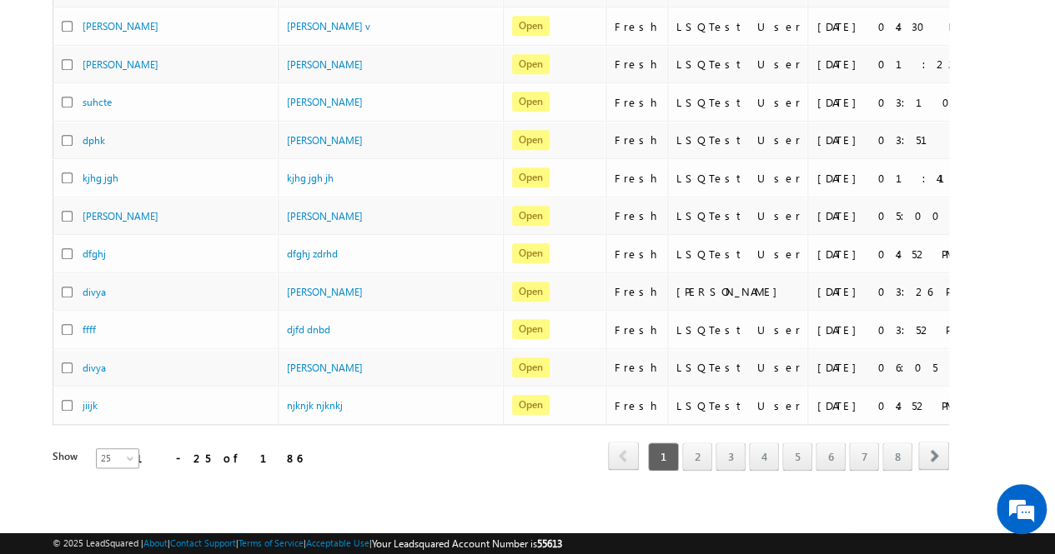
click at [111, 451] on span "25" at bounding box center [119, 458] width 44 height 15
click at [110, 508] on link "100" at bounding box center [108, 511] width 43 height 15
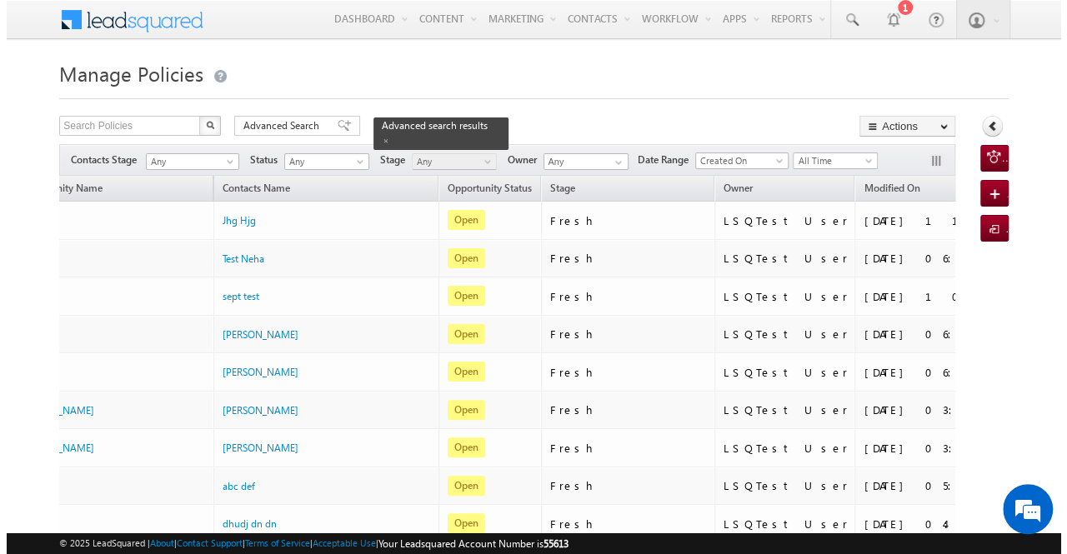
scroll to position [0, 0]
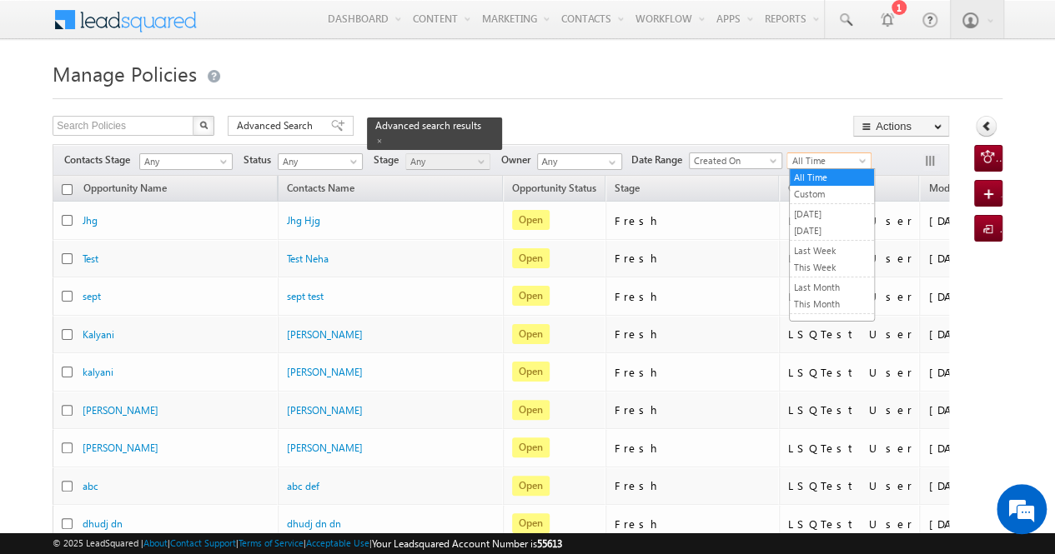
click at [820, 163] on span "All Time" at bounding box center [826, 160] width 79 height 15
click at [822, 228] on link "[DATE]" at bounding box center [831, 230] width 84 height 15
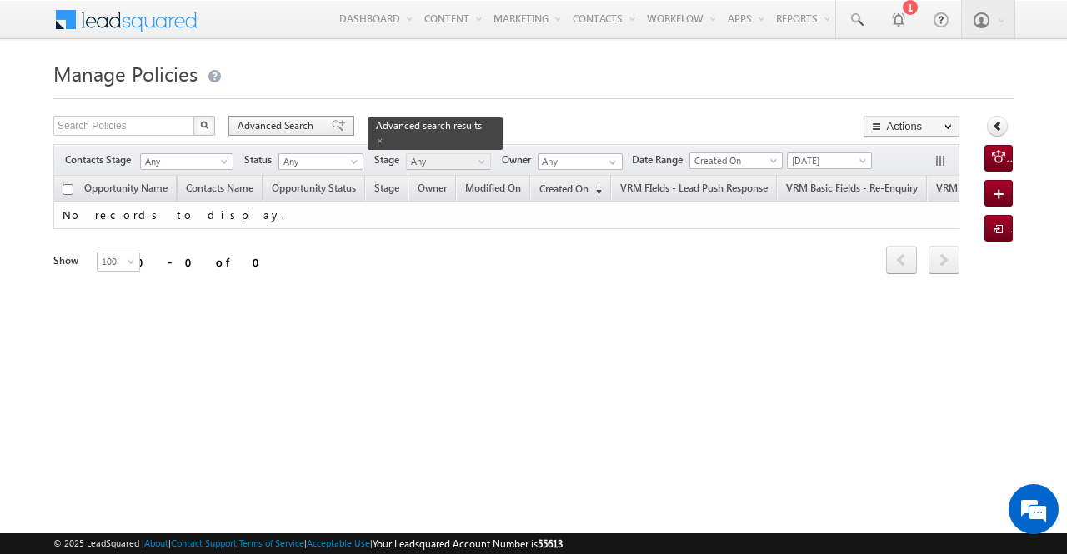
click at [310, 129] on span "Advanced Search" at bounding box center [278, 125] width 81 height 15
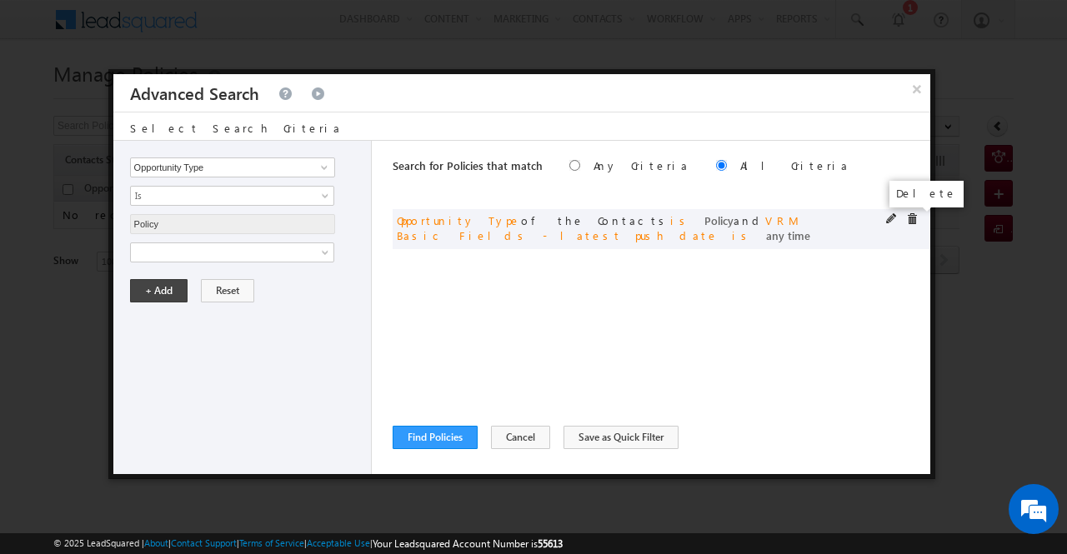
click at [910, 221] on span at bounding box center [912, 219] width 12 height 12
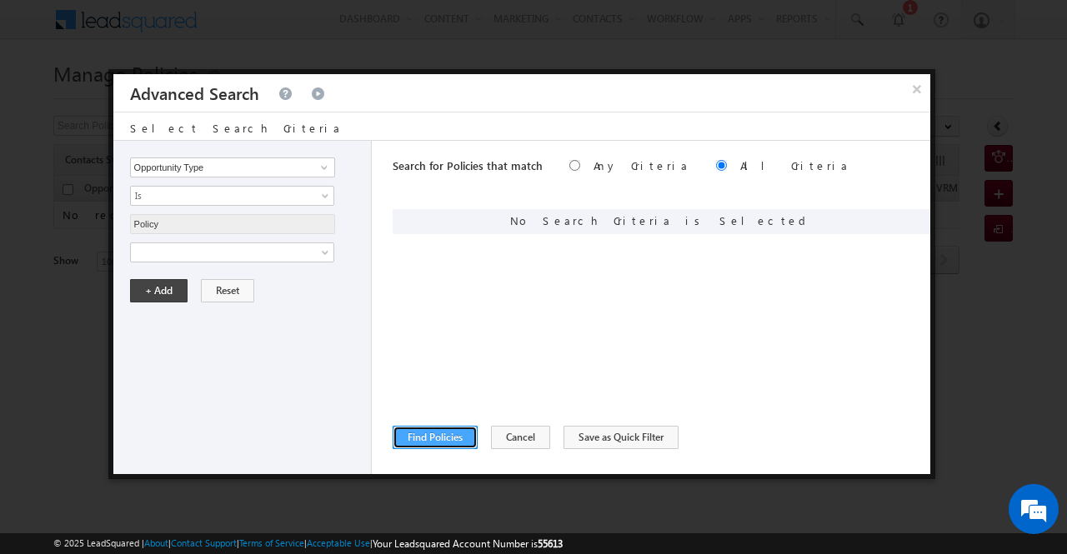
click at [434, 439] on button "Find Policies" at bounding box center [435, 437] width 85 height 23
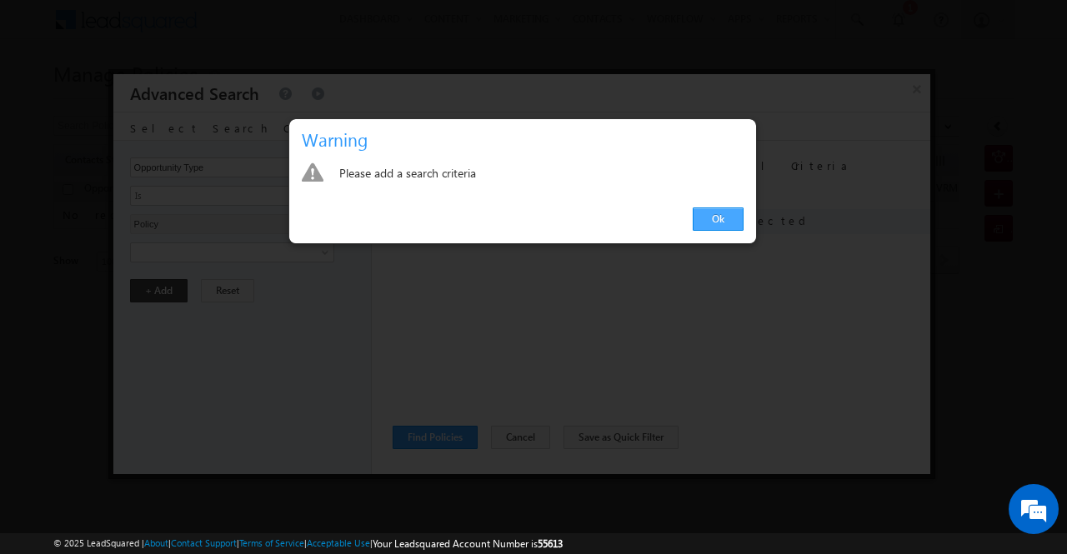
click at [722, 213] on link "Ok" at bounding box center [718, 219] width 51 height 23
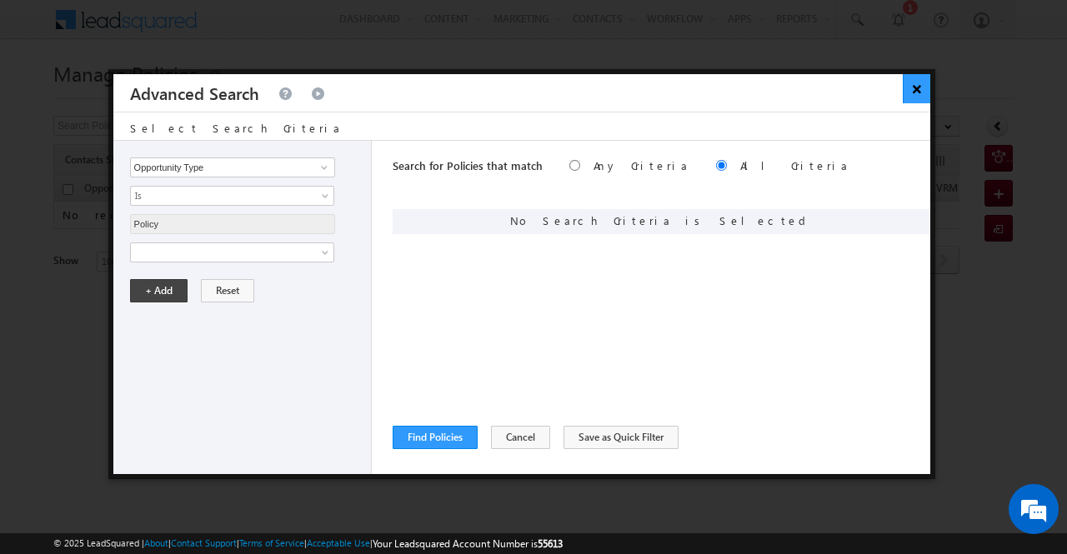
click at [915, 91] on button "×" at bounding box center [917, 88] width 28 height 29
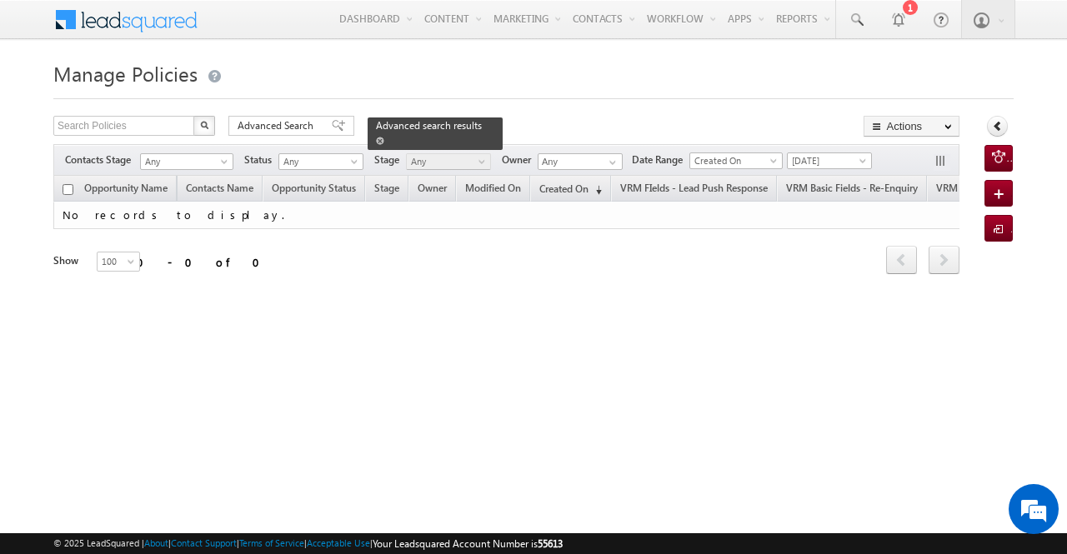
click at [384, 137] on span at bounding box center [380, 141] width 8 height 8
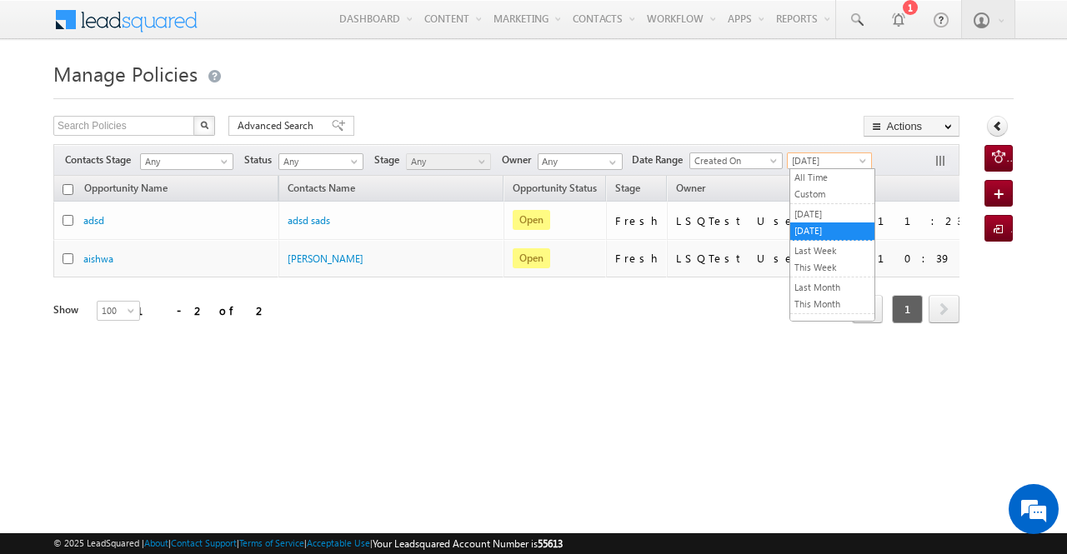
click at [807, 163] on span "[DATE]" at bounding box center [827, 160] width 79 height 15
click at [830, 286] on link "Last Month" at bounding box center [832, 287] width 84 height 15
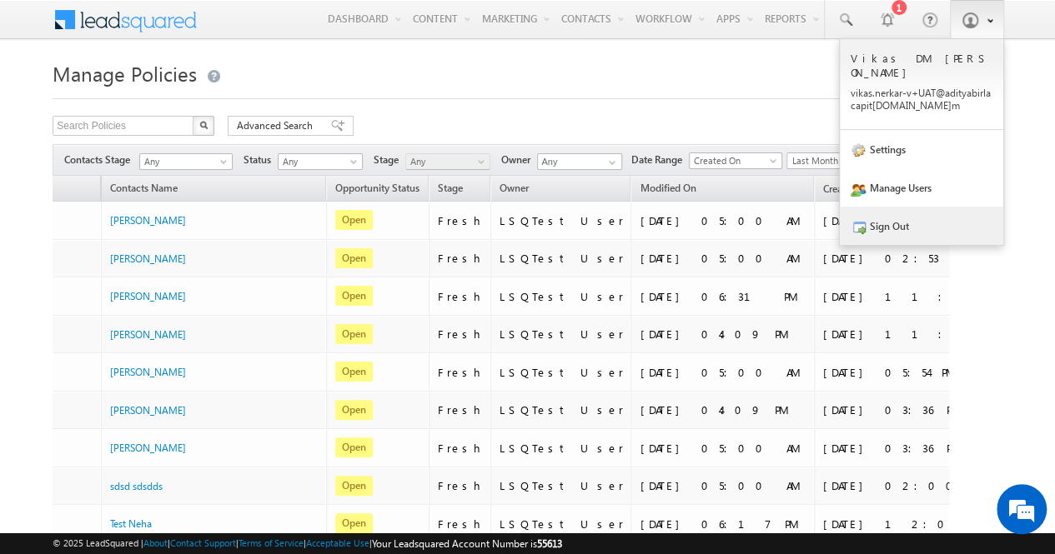
click at [907, 211] on link "Sign Out" at bounding box center [921, 226] width 163 height 38
